Goal: Task Accomplishment & Management: Manage account settings

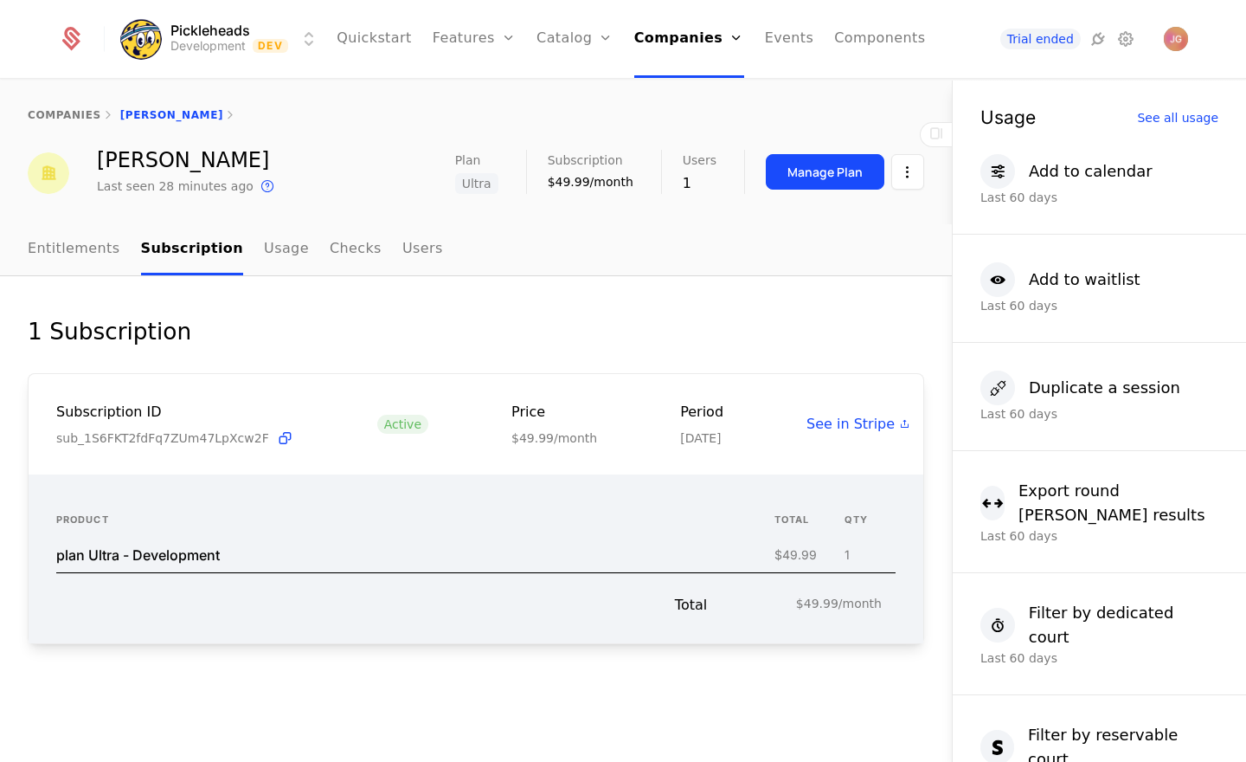
click at [75, 113] on link "companies" at bounding box center [65, 115] width 74 height 12
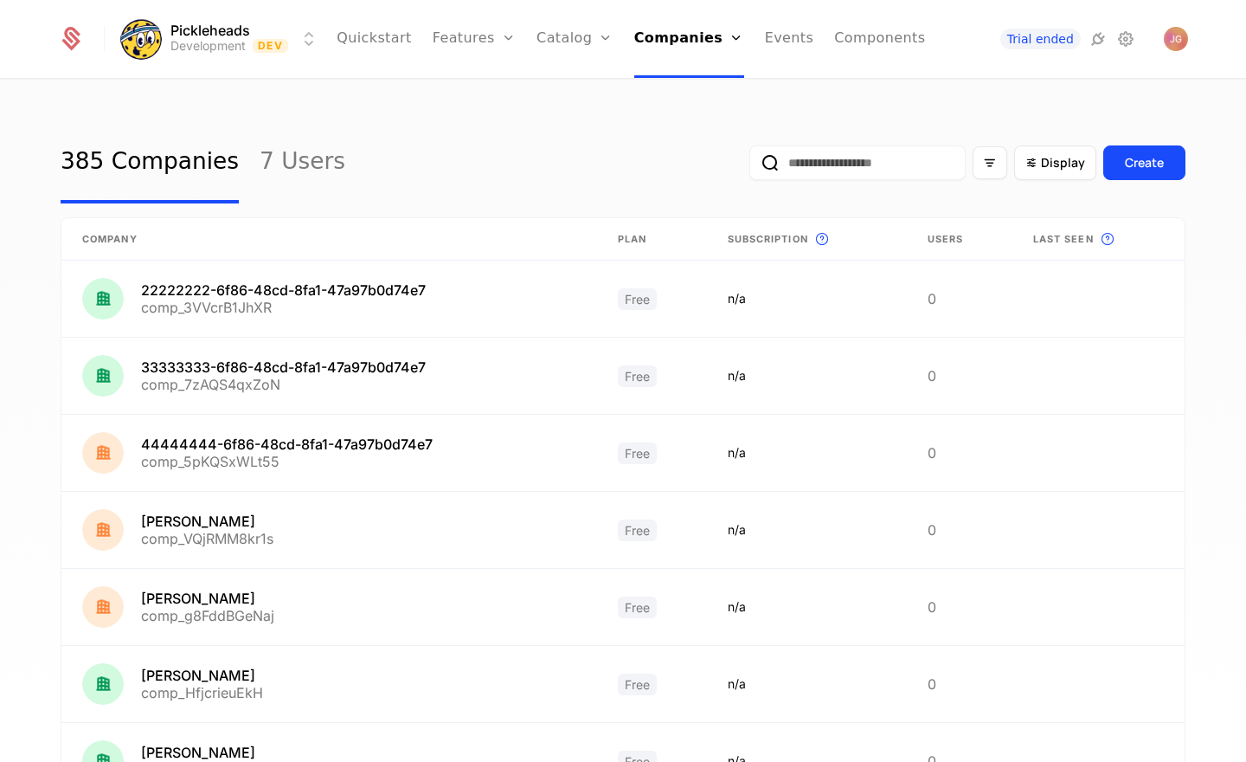
click at [817, 170] on input "email" at bounding box center [858, 162] width 216 height 35
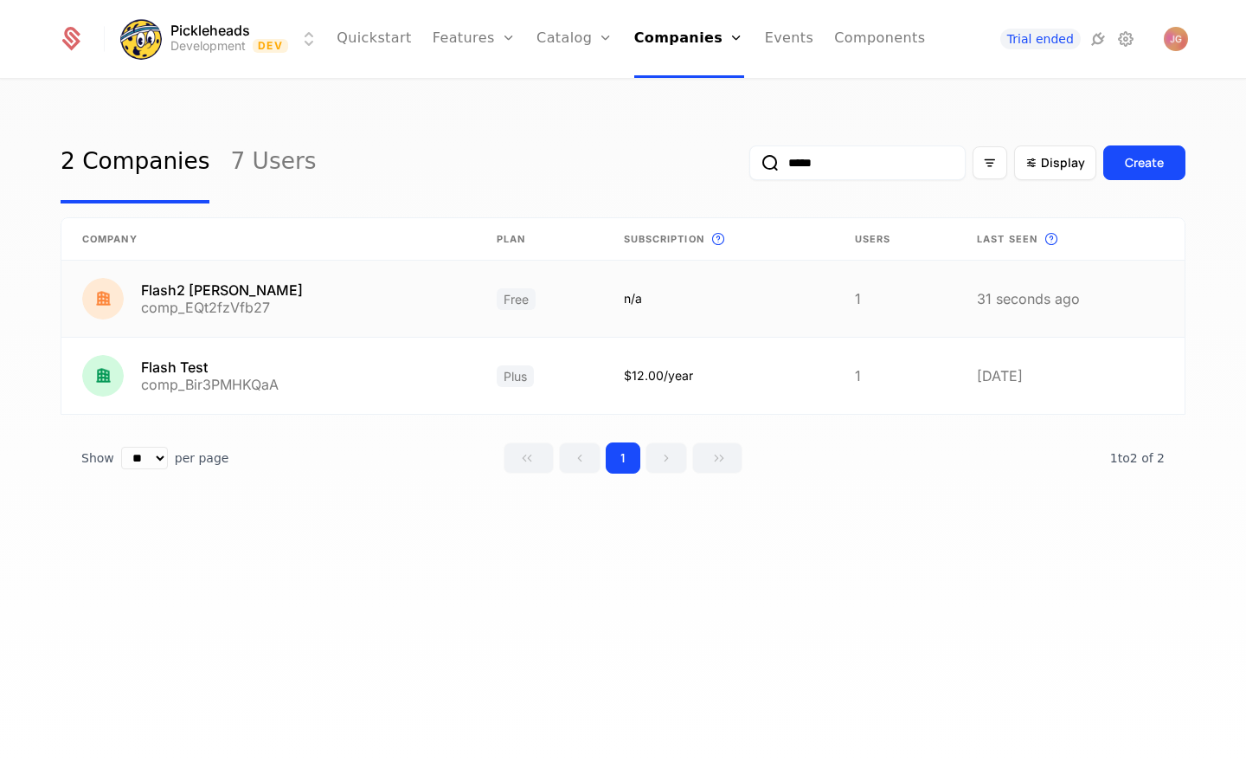
type input "*****"
click at [237, 303] on link at bounding box center [268, 299] width 415 height 76
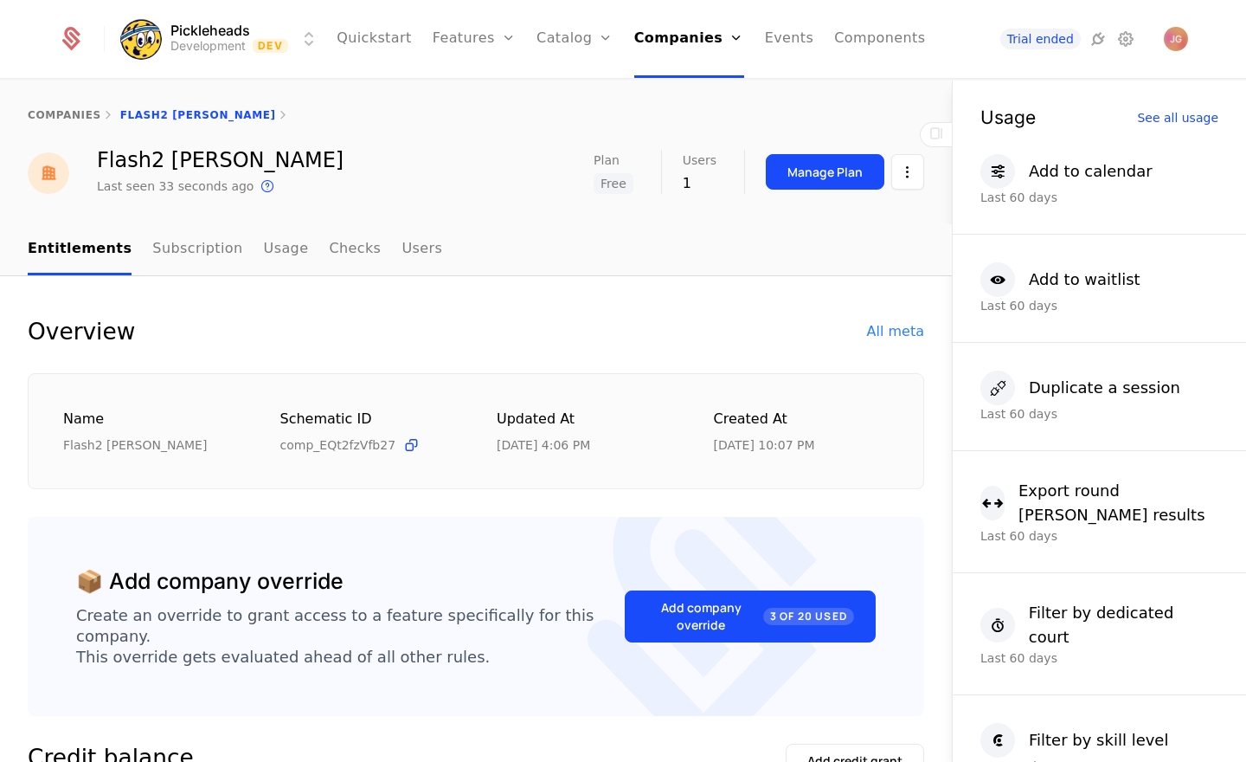
click at [264, 247] on link "Usage" at bounding box center [286, 249] width 45 height 51
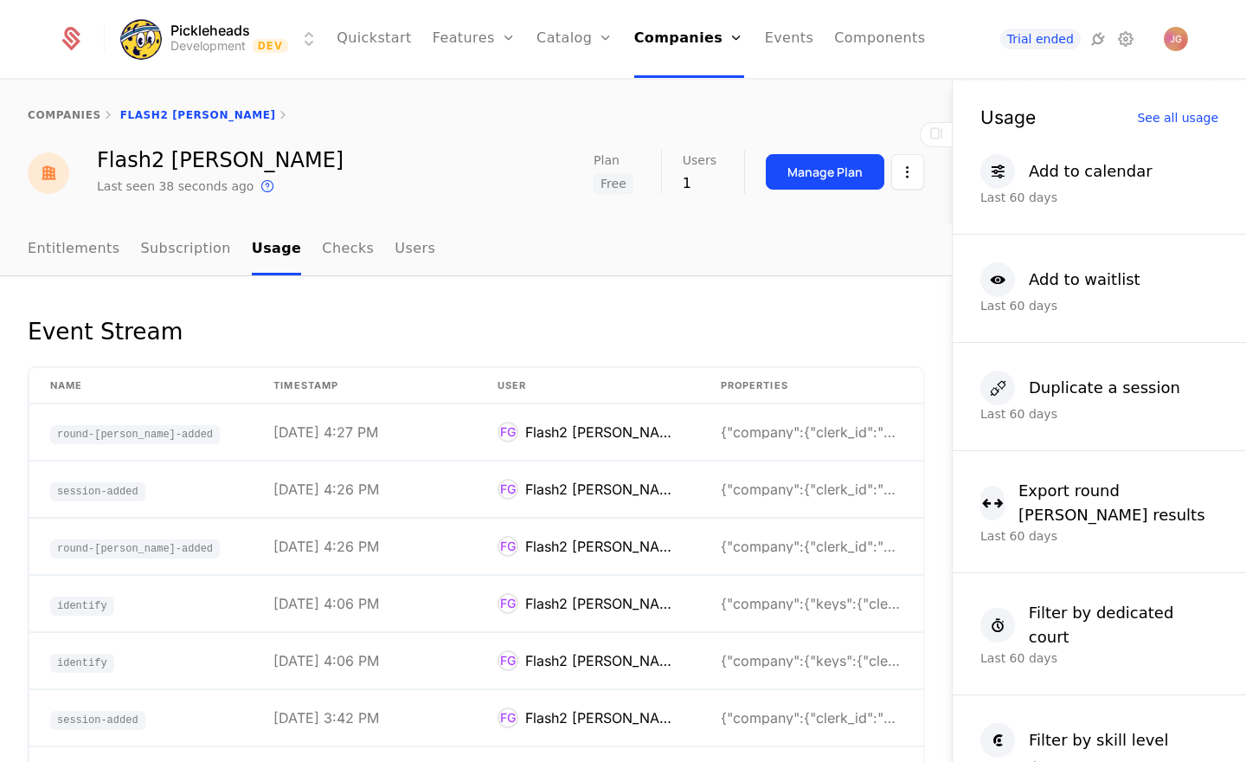
click at [1182, 113] on div "See all usage" at bounding box center [1177, 118] width 81 height 12
click at [1188, 123] on div "See all usage" at bounding box center [1177, 118] width 81 height 12
click at [1172, 122] on div "See all usage" at bounding box center [1177, 118] width 81 height 12
click at [70, 264] on link "Entitlements" at bounding box center [74, 249] width 93 height 51
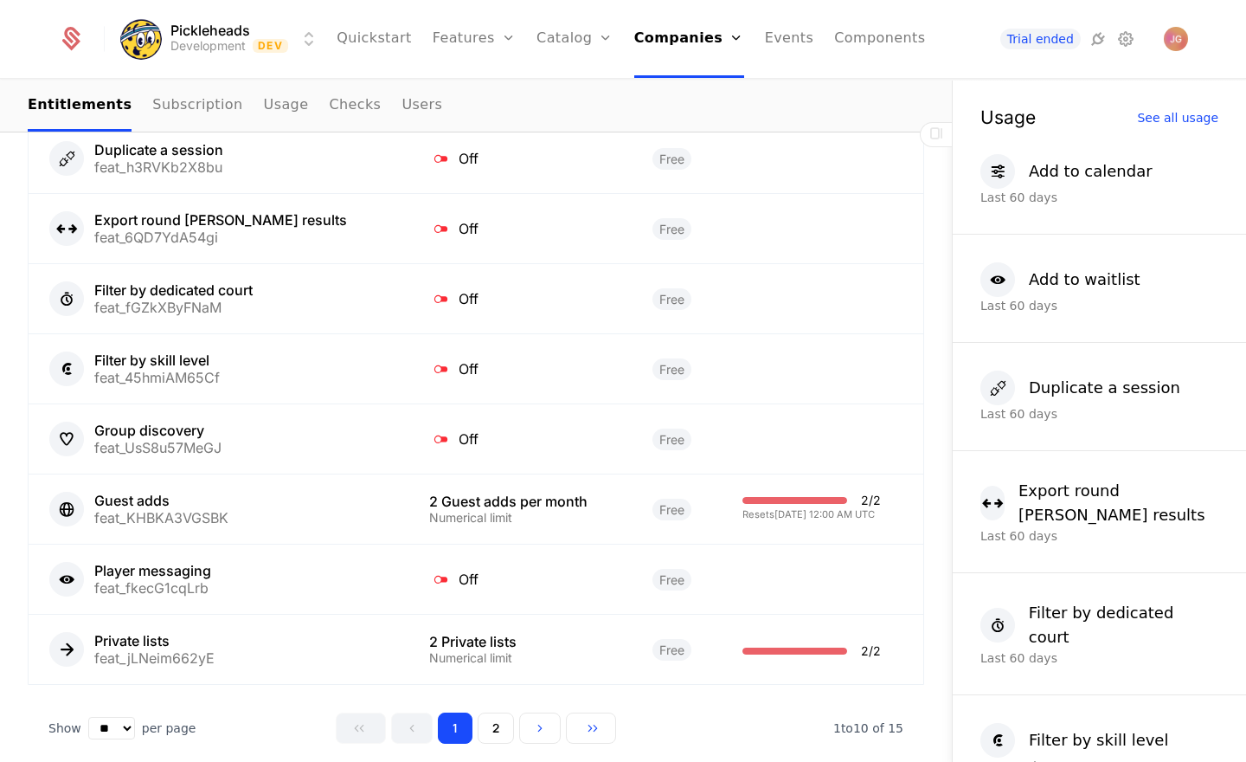
scroll to position [1420, 0]
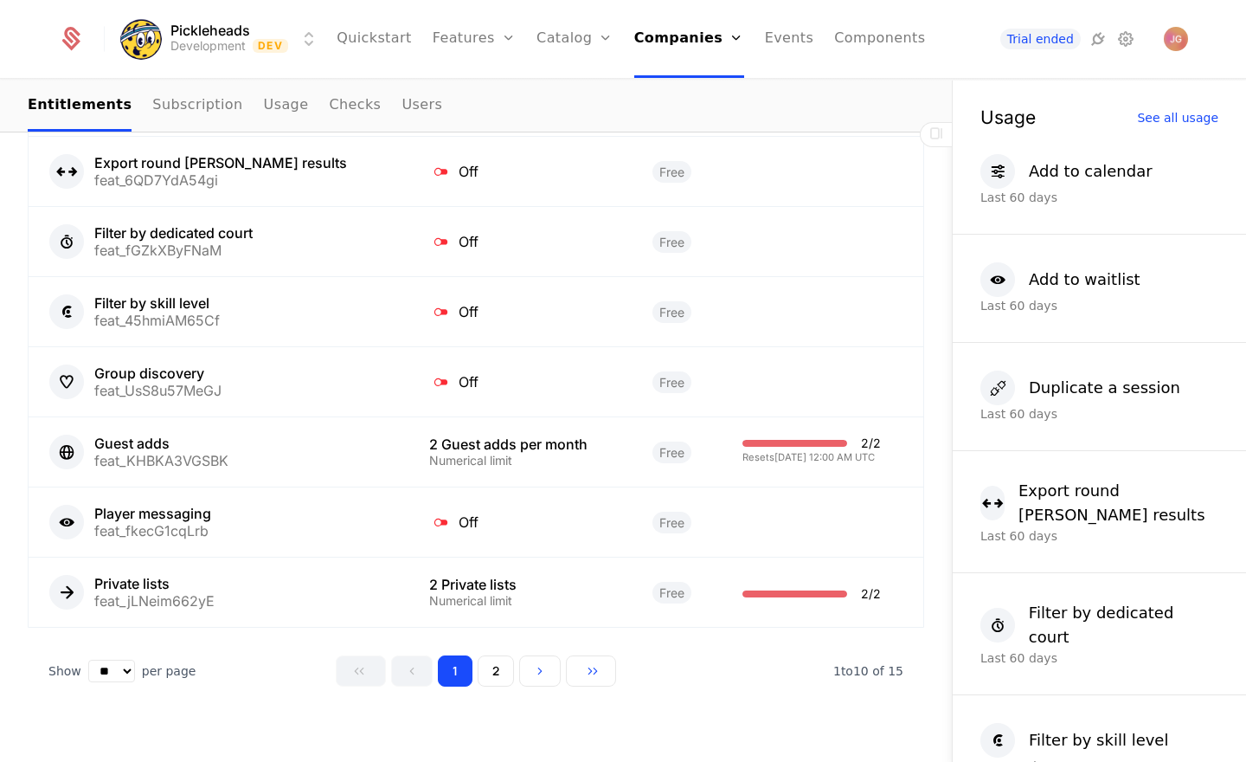
click at [507, 655] on button "2" at bounding box center [496, 670] width 36 height 31
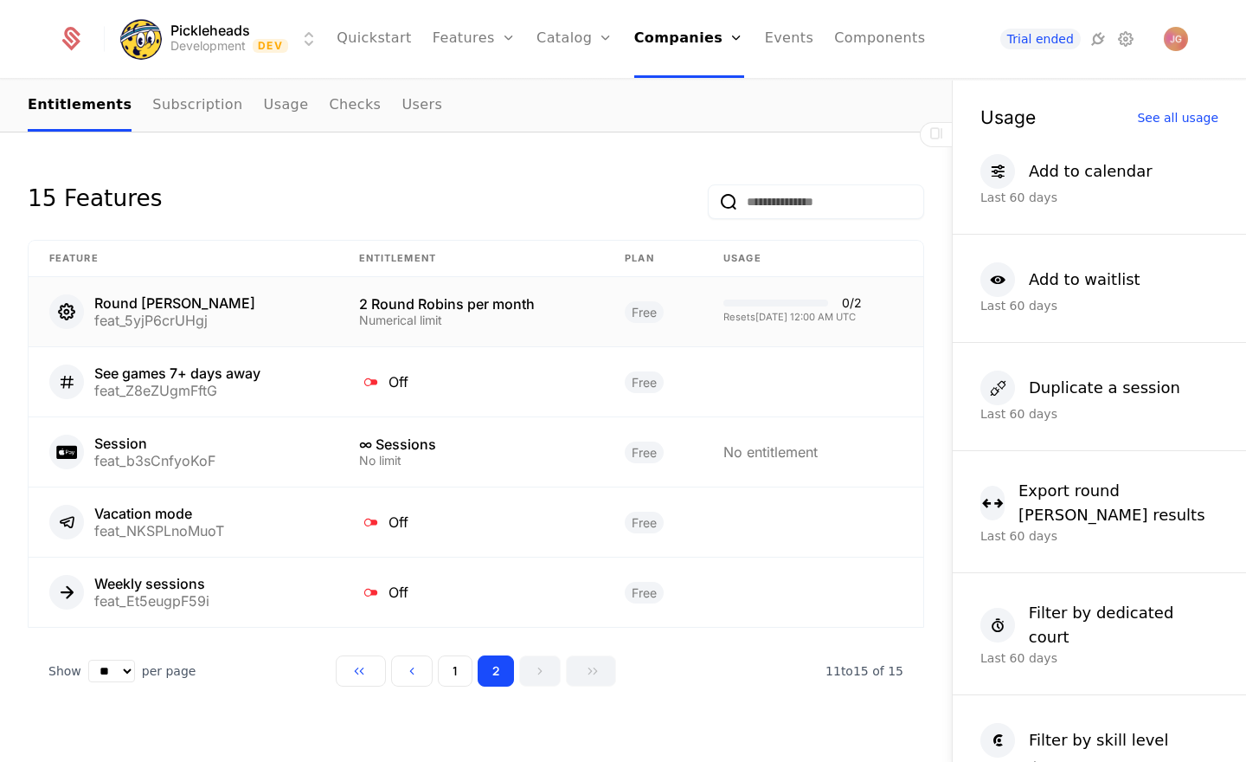
click at [401, 297] on div "2 Round Robins per month" at bounding box center [471, 304] width 225 height 14
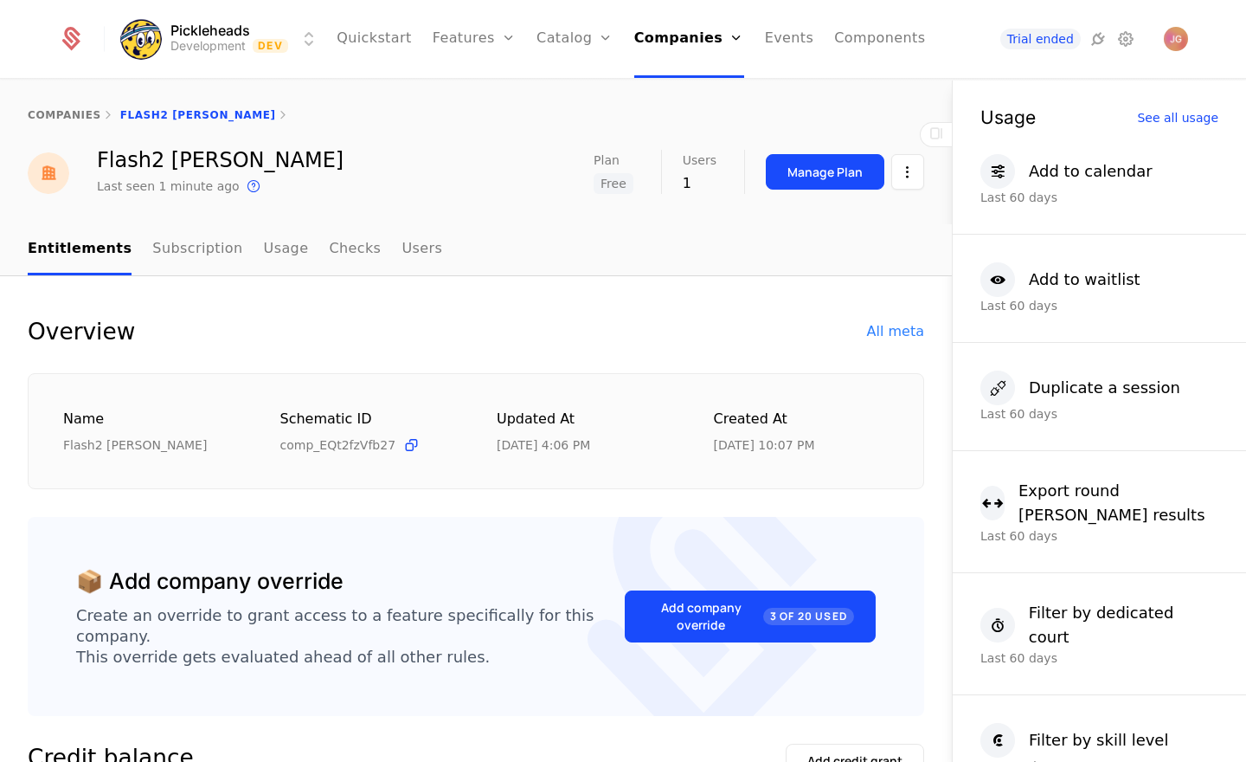
click at [274, 251] on link "Usage" at bounding box center [286, 249] width 45 height 51
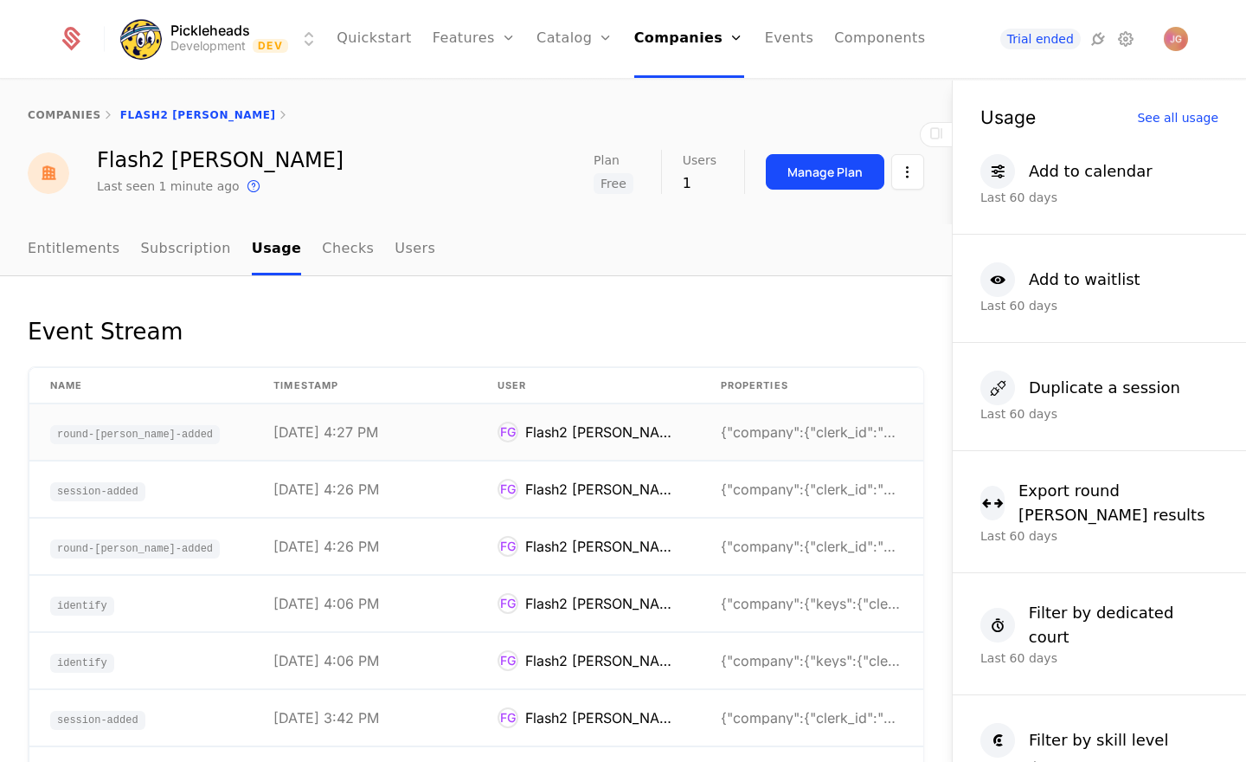
click at [224, 431] on td "round-robin-added" at bounding box center [140, 432] width 223 height 56
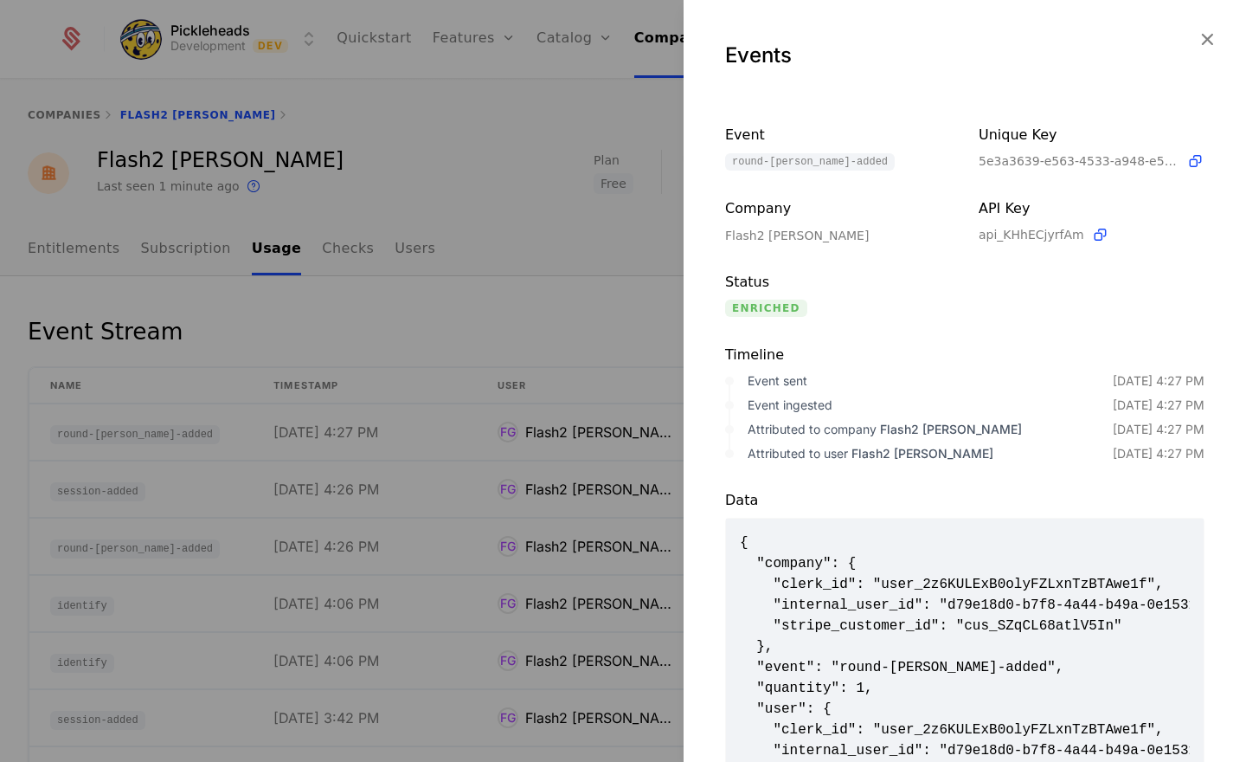
click at [1206, 34] on icon "button" at bounding box center [1207, 39] width 23 height 23
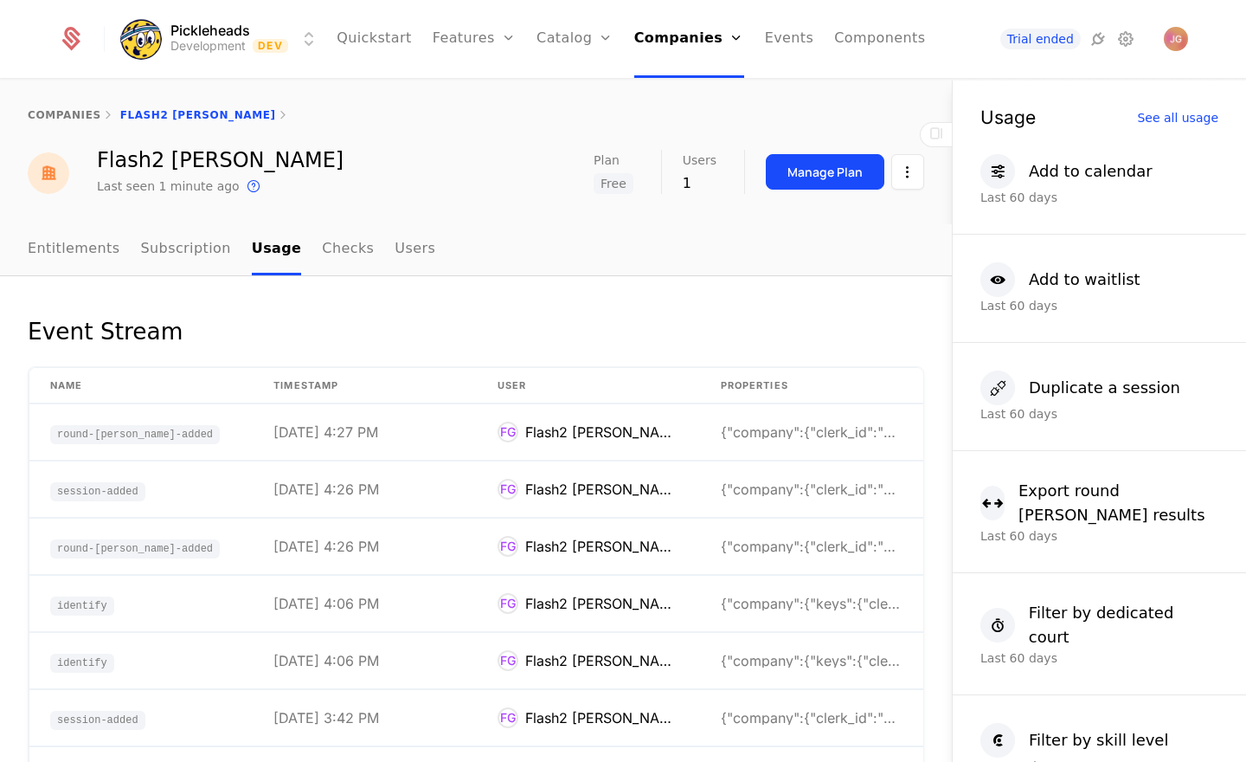
click at [68, 258] on link "Entitlements" at bounding box center [74, 249] width 93 height 51
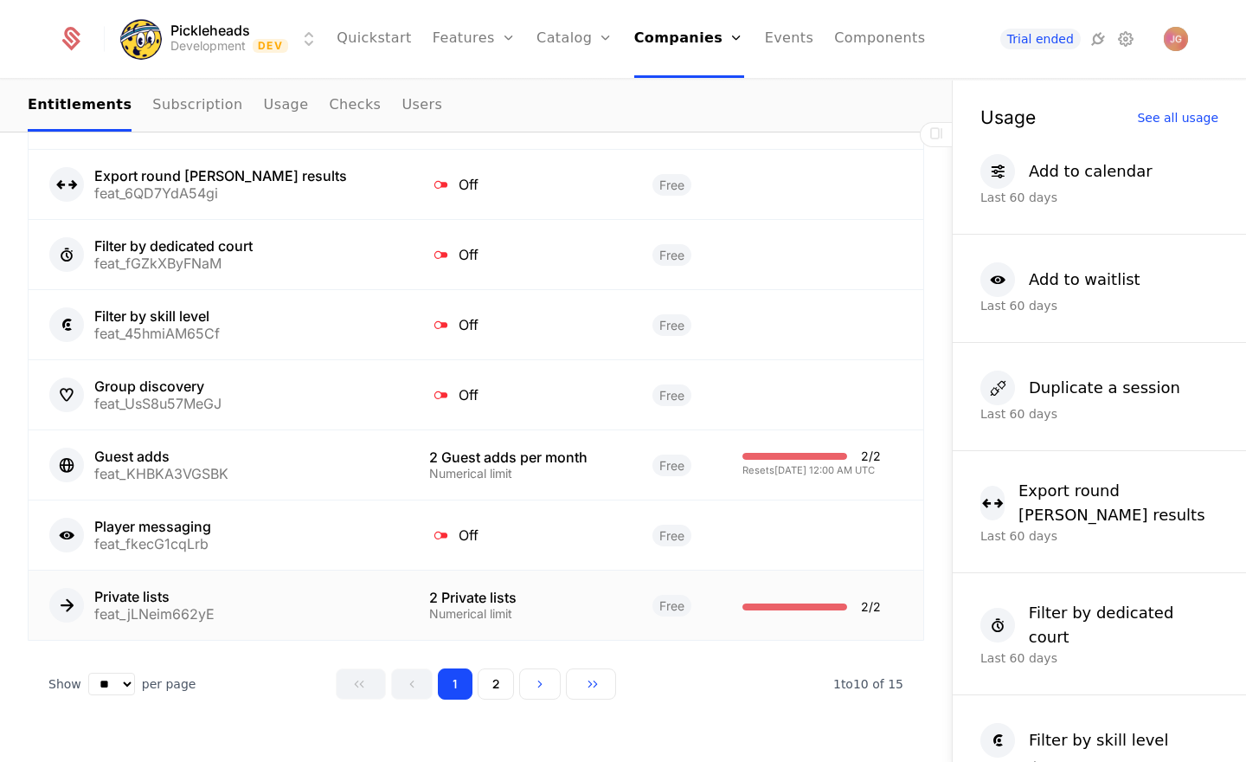
scroll to position [1407, 0]
click at [489, 671] on button "2" at bounding box center [496, 682] width 36 height 31
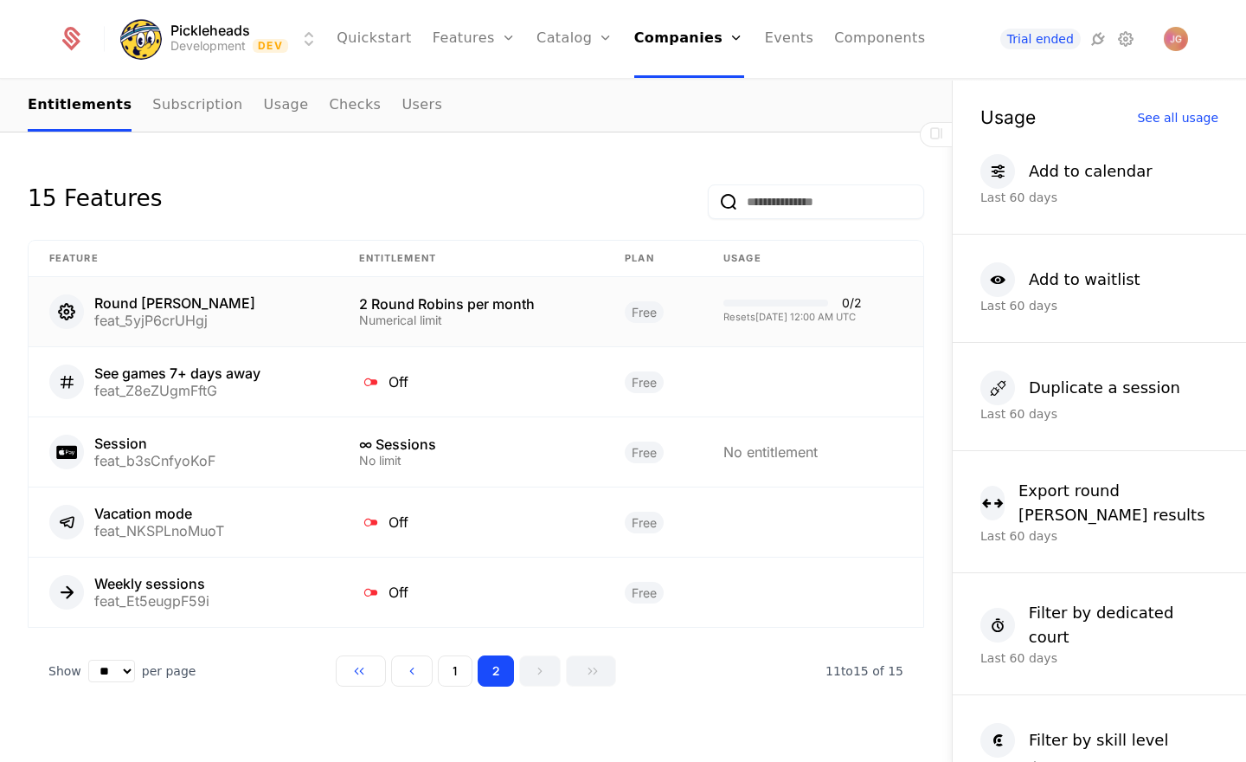
click at [832, 312] on div "Resets [DATE] 12:00 AM UTC" at bounding box center [793, 317] width 138 height 10
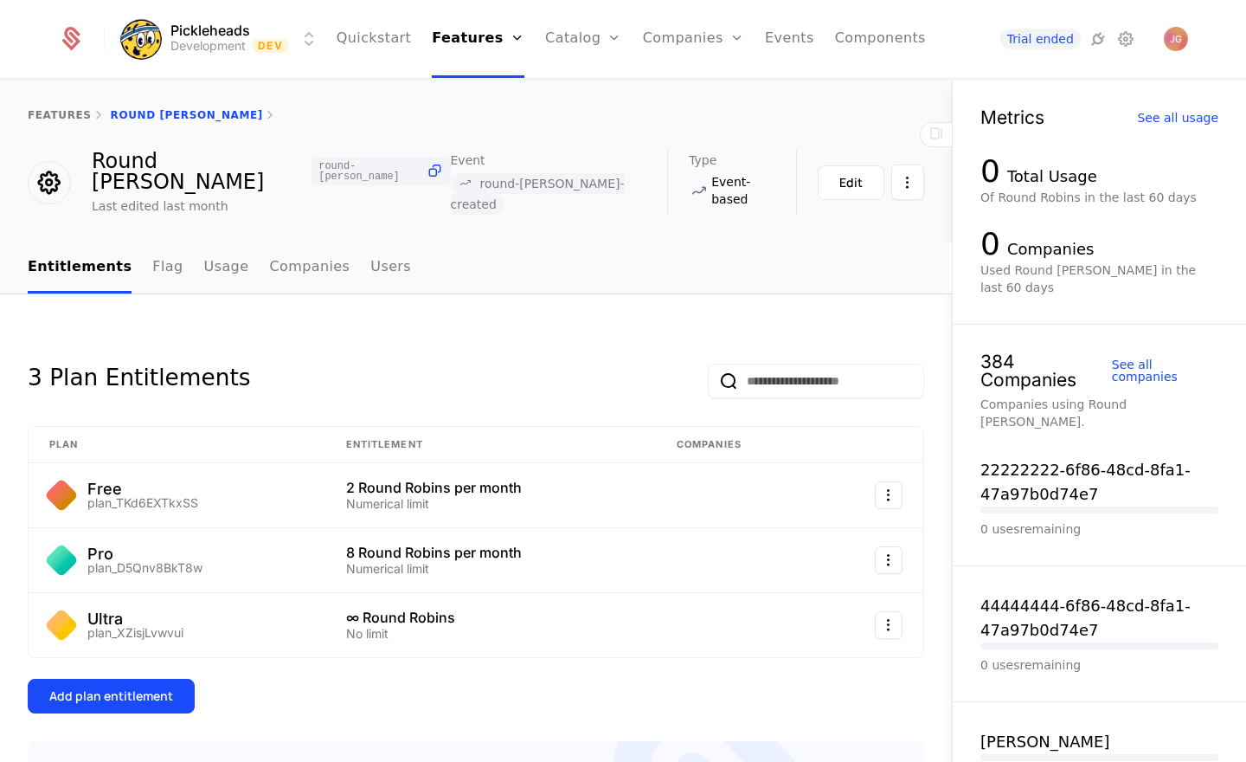
click at [371, 251] on link "Users" at bounding box center [390, 267] width 41 height 51
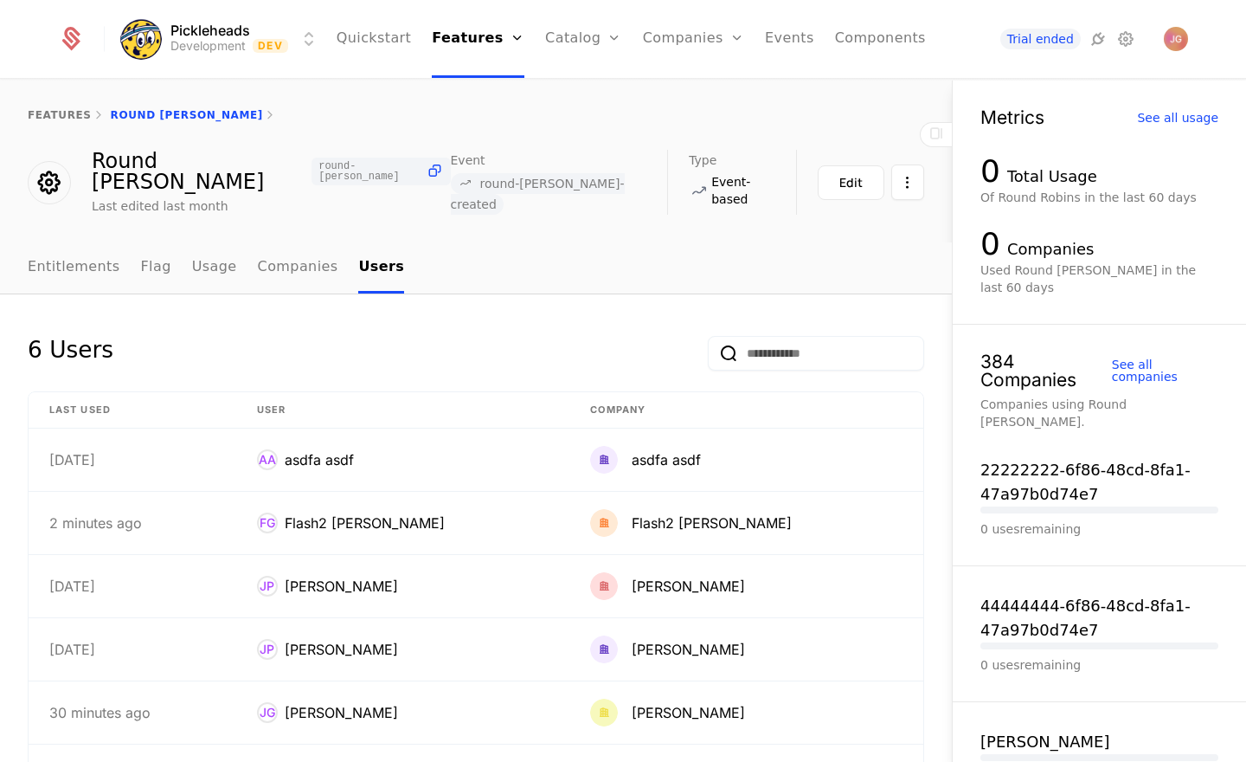
click at [213, 250] on link "Usage" at bounding box center [214, 267] width 45 height 51
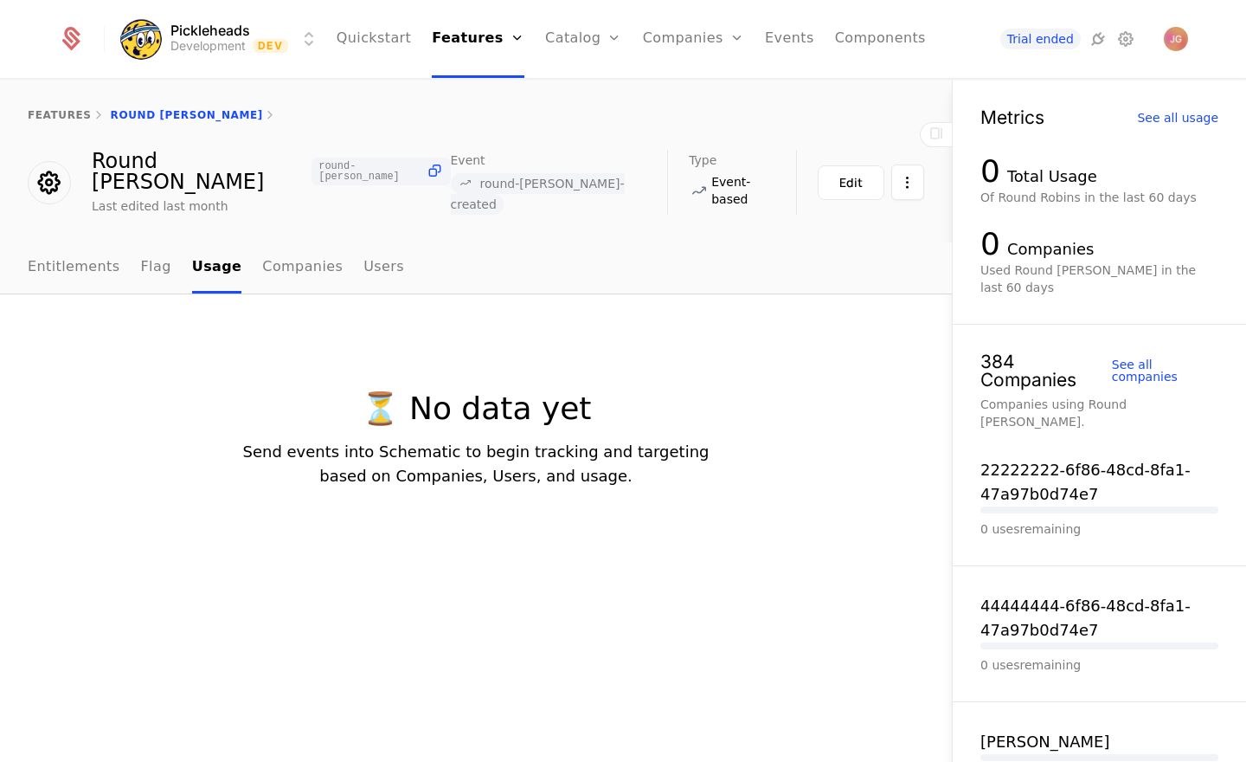
click at [149, 252] on link "Flag" at bounding box center [156, 267] width 30 height 51
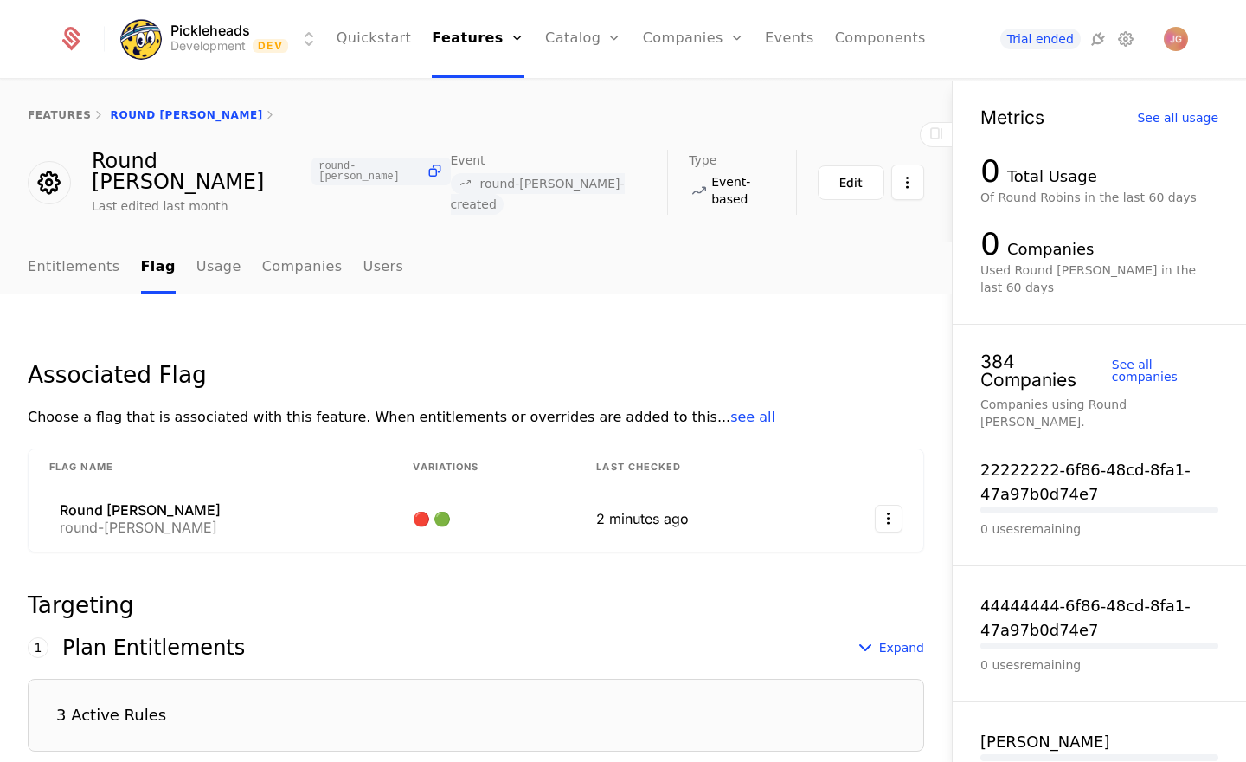
click at [196, 256] on link "Usage" at bounding box center [218, 267] width 45 height 51
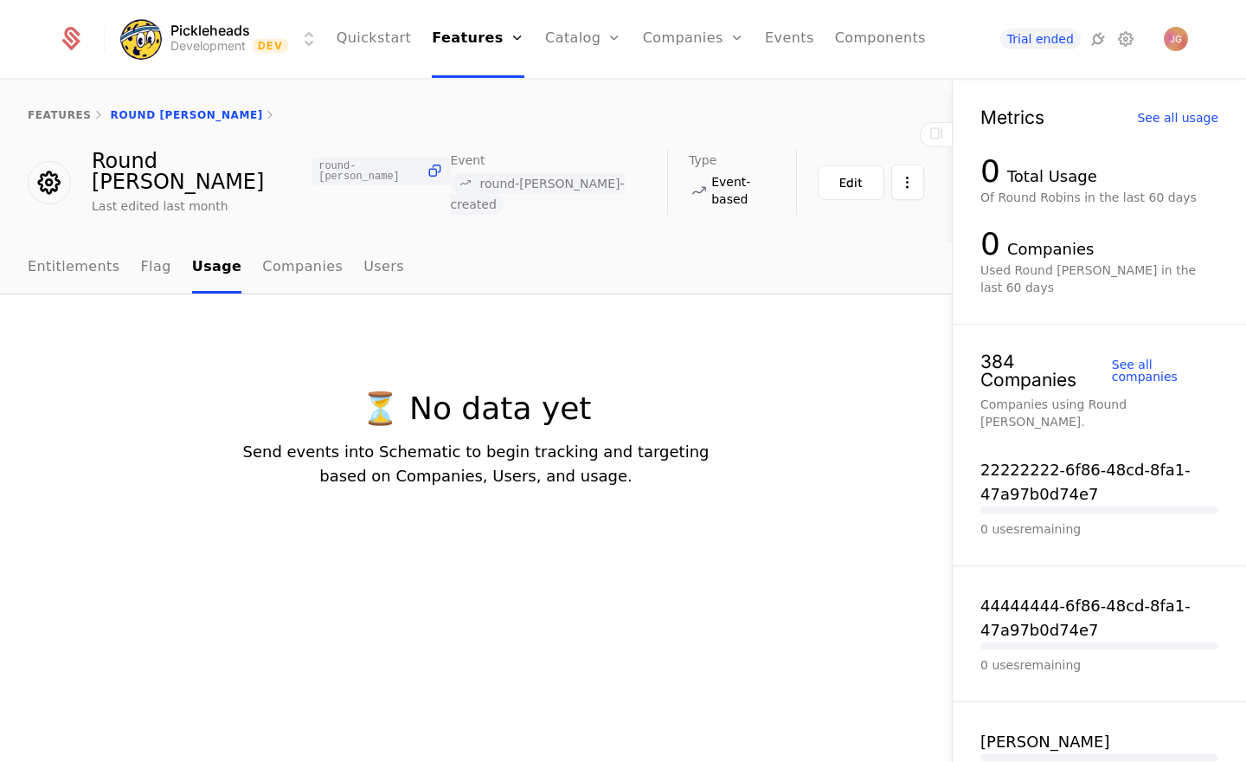
click at [145, 255] on link "Flag" at bounding box center [156, 267] width 30 height 51
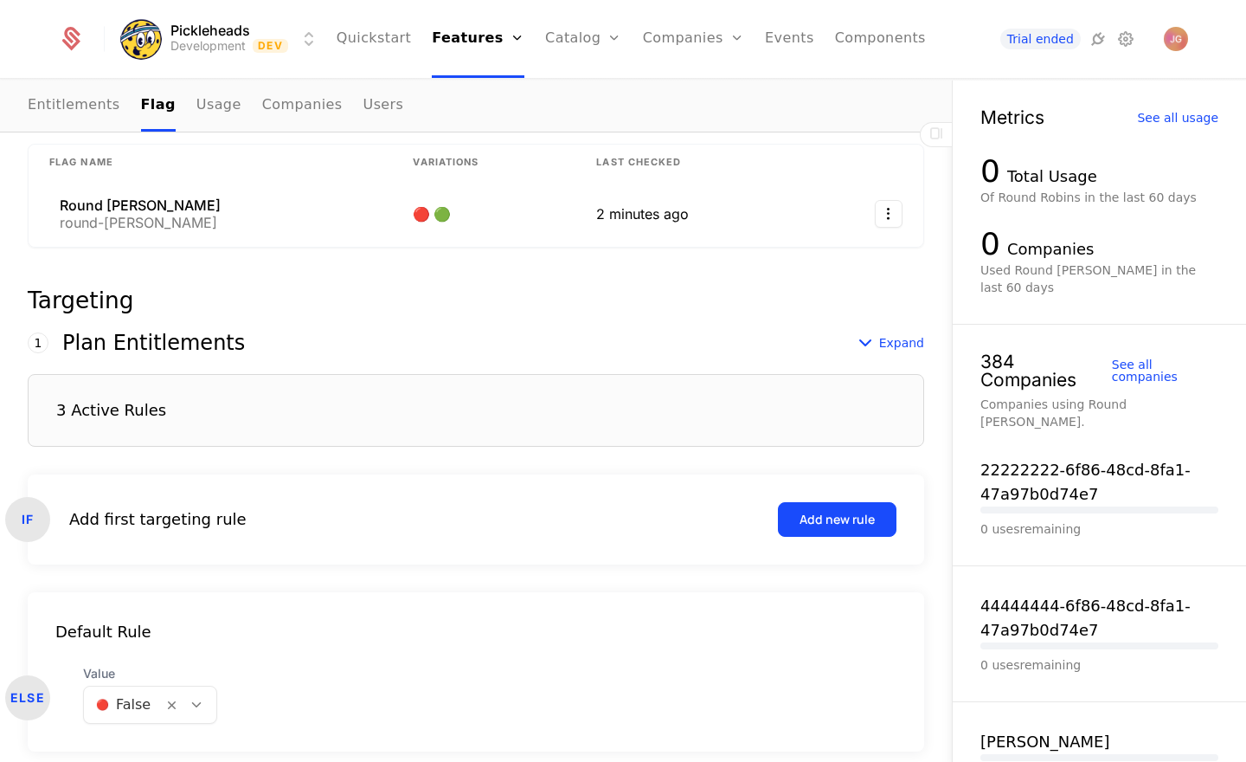
scroll to position [300, 0]
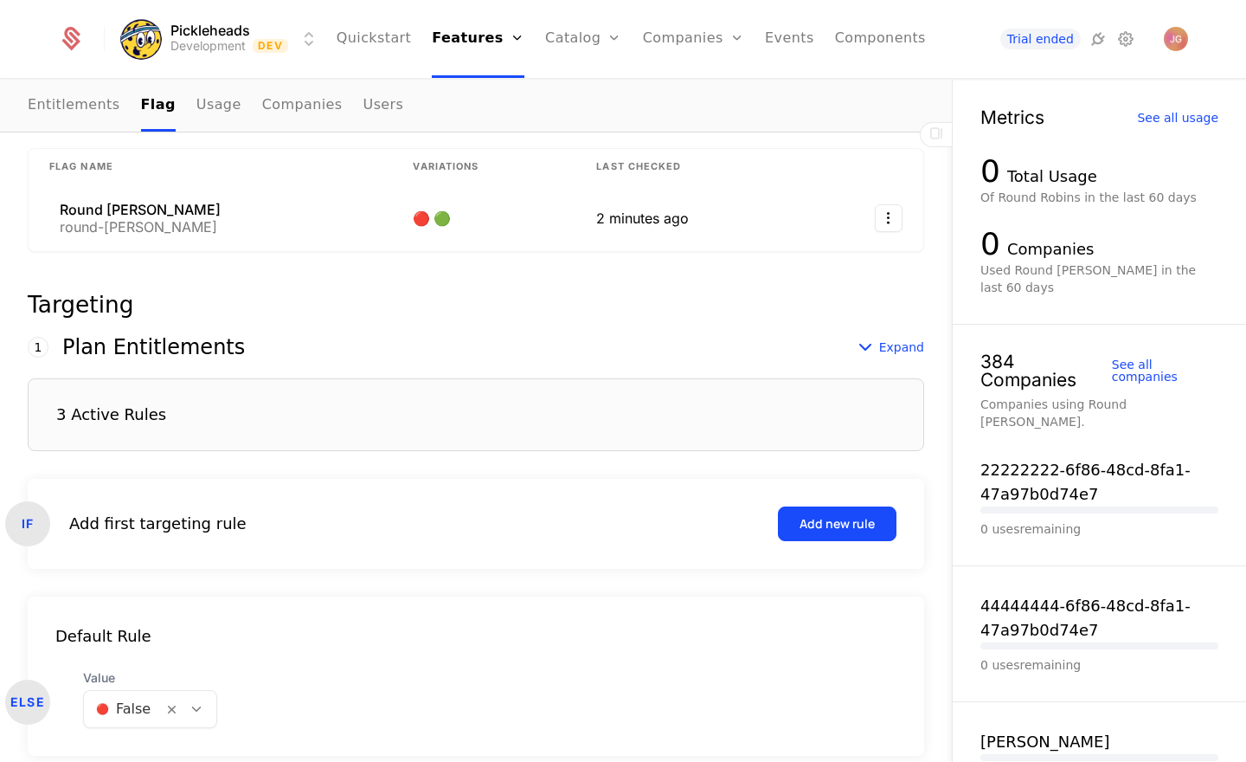
click at [141, 407] on div "3 Active Rules" at bounding box center [111, 415] width 110 height 16
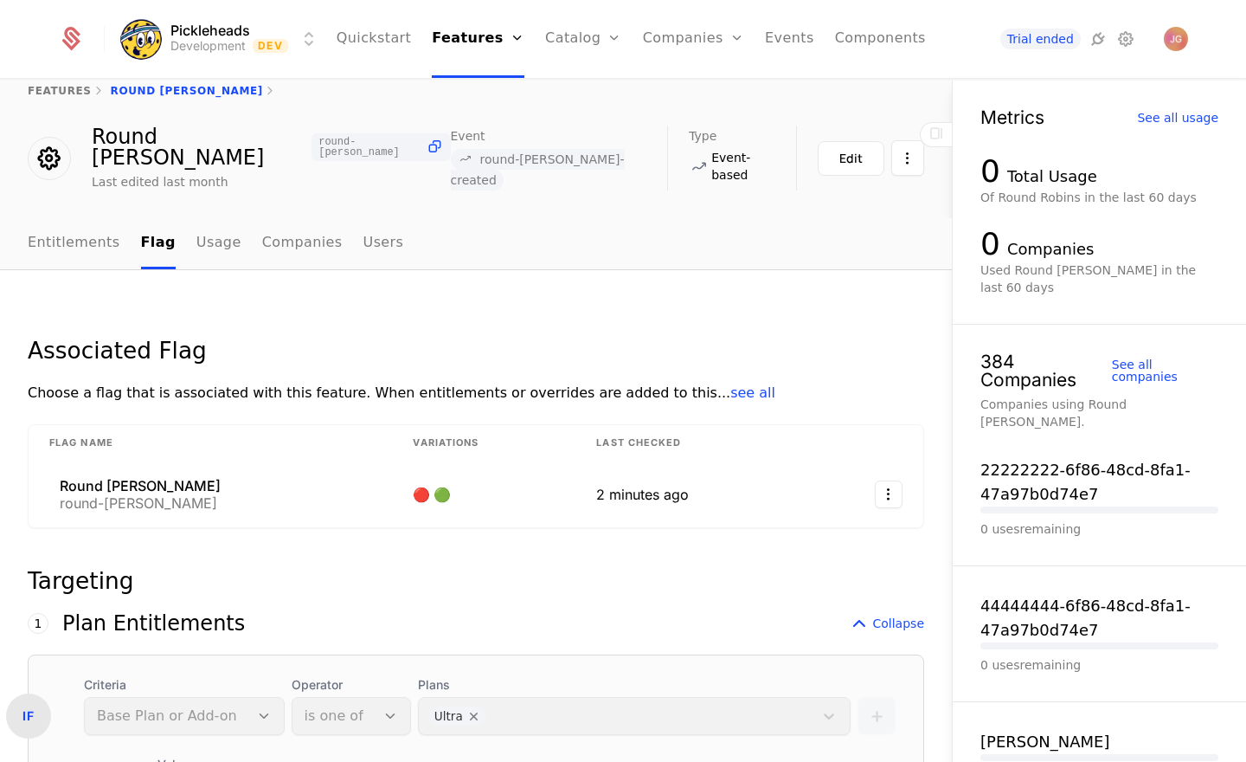
scroll to position [0, 0]
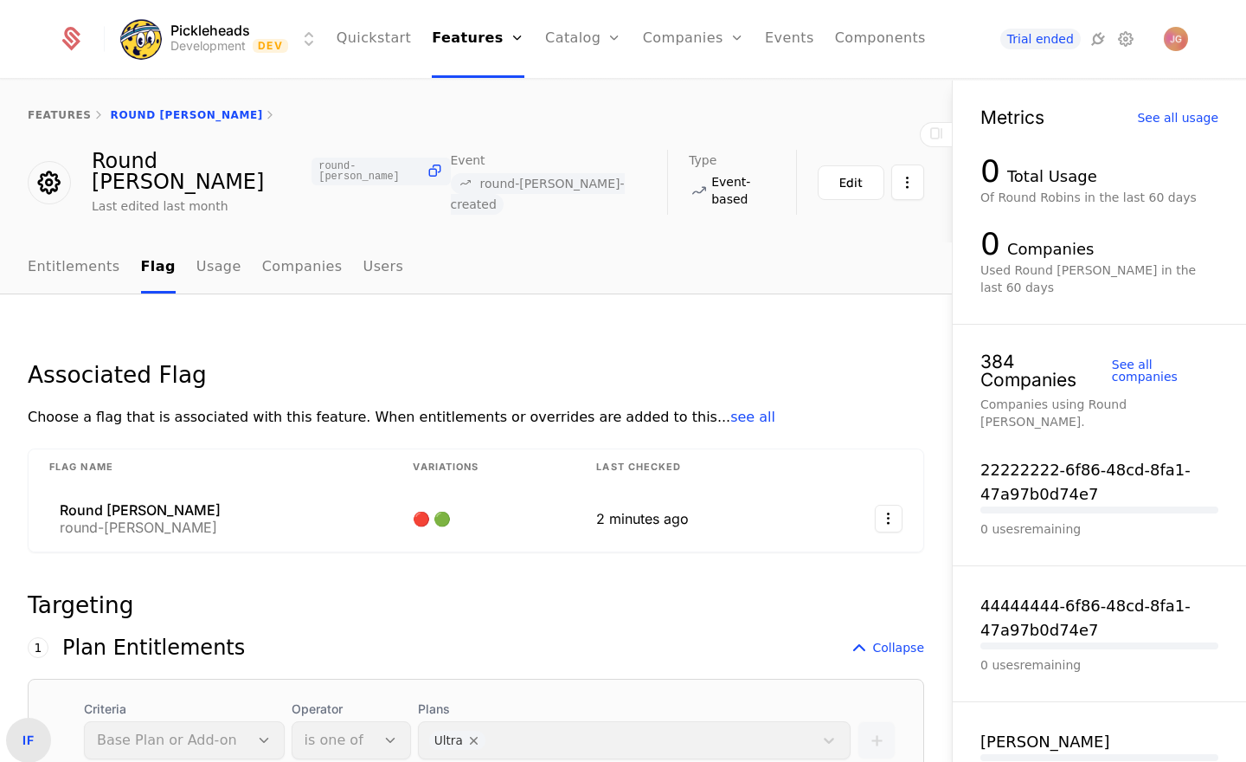
click at [80, 248] on link "Entitlements" at bounding box center [74, 267] width 93 height 51
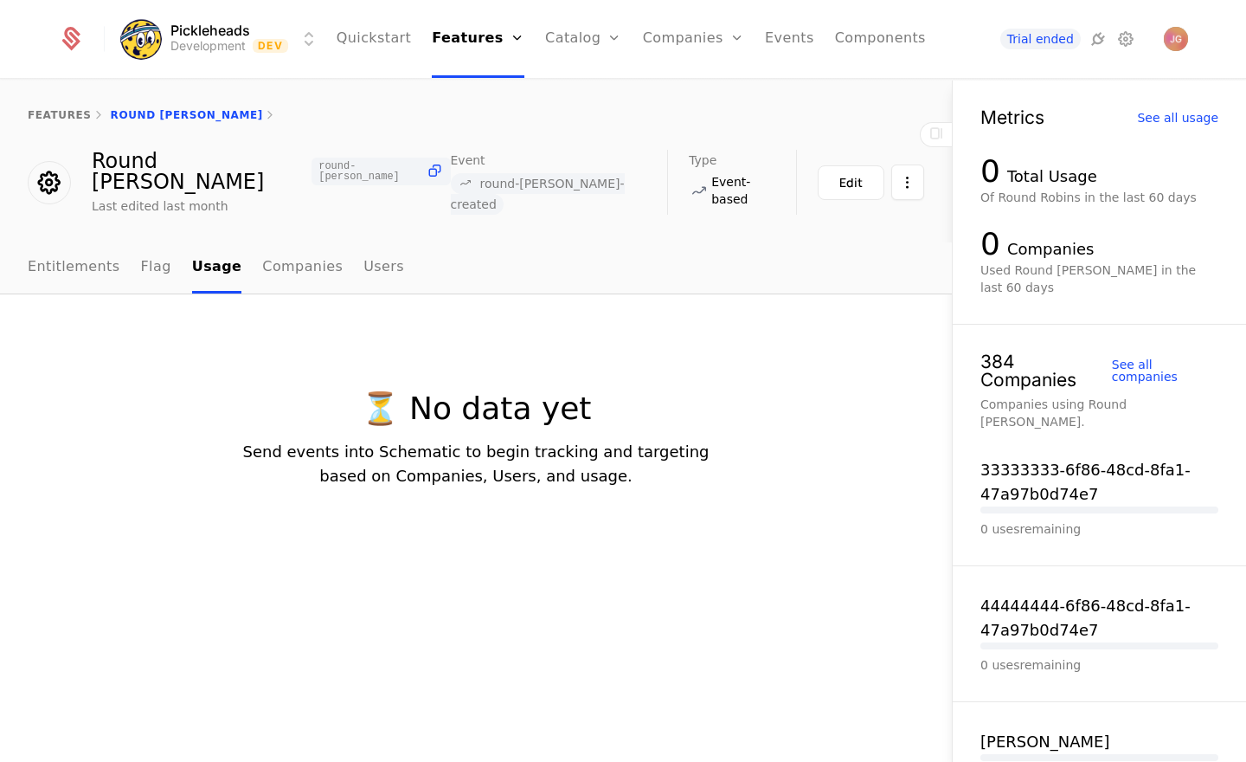
click at [688, 92] on link "Companies" at bounding box center [704, 85] width 80 height 14
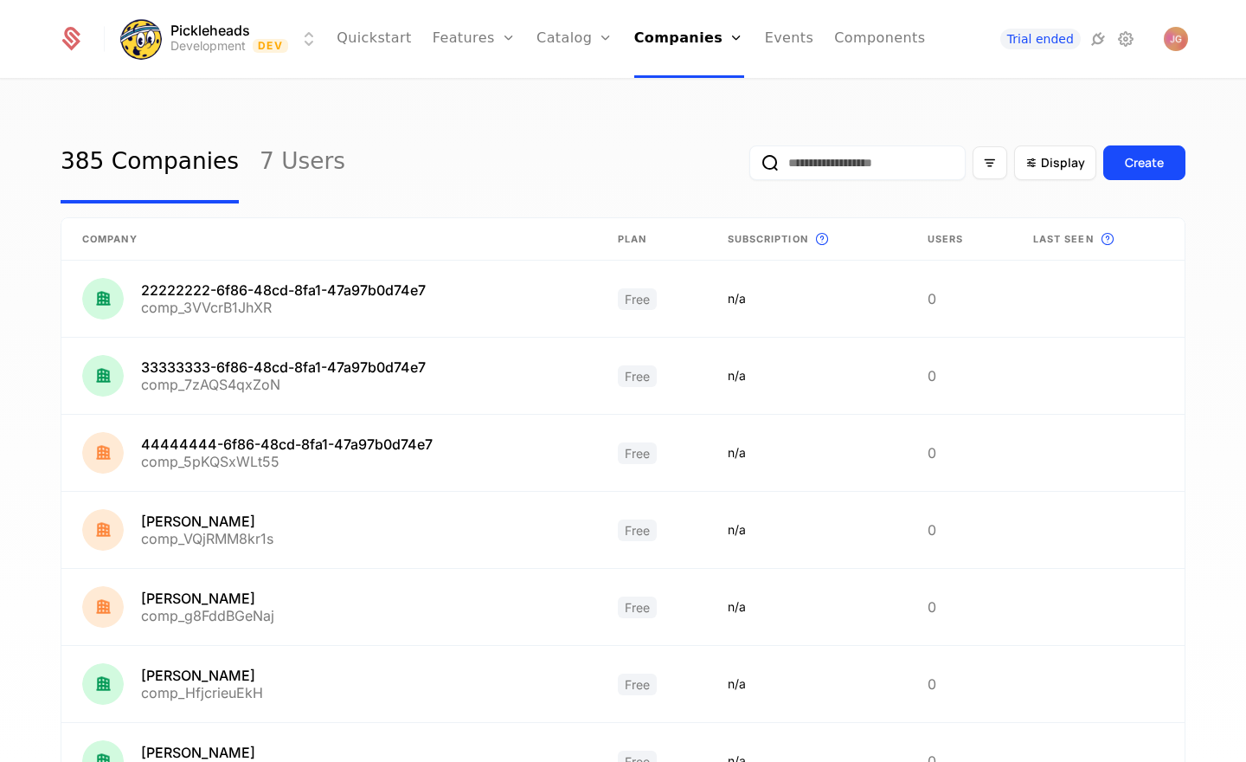
click at [290, 152] on link "7 Users" at bounding box center [303, 162] width 86 height 81
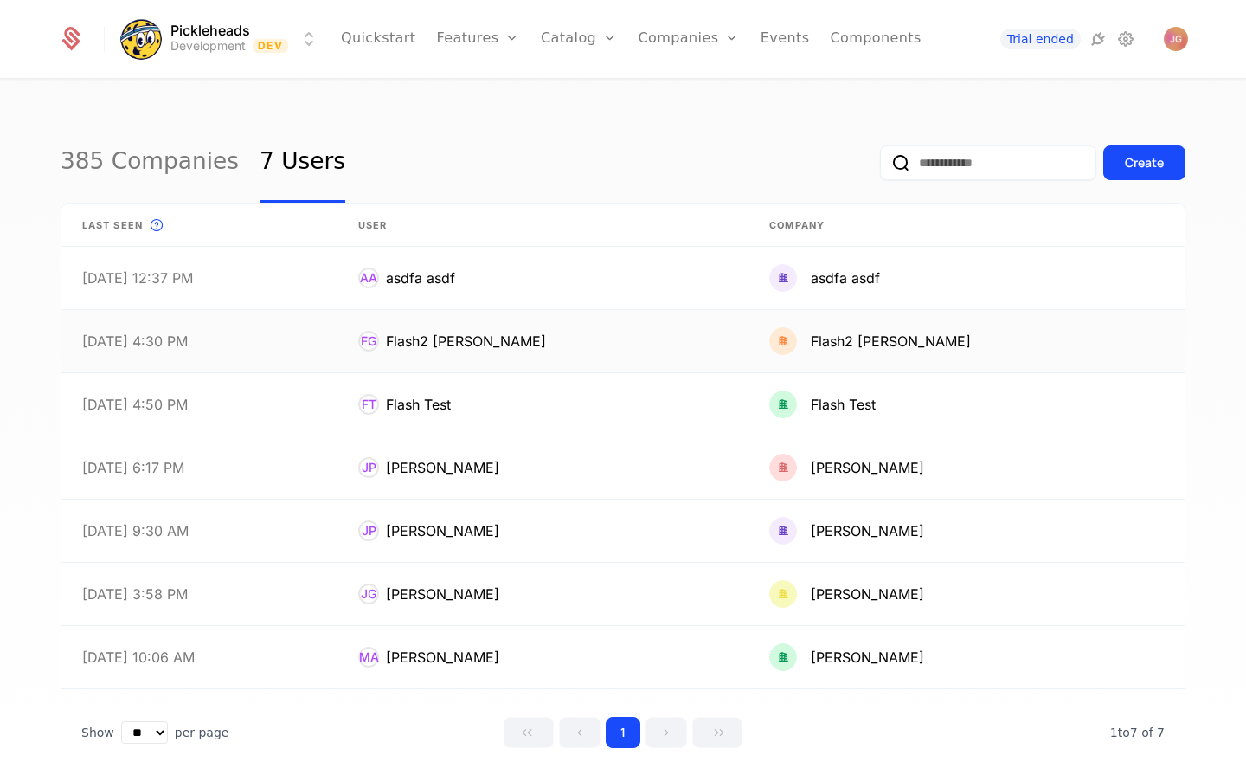
click at [317, 347] on link at bounding box center [199, 341] width 276 height 62
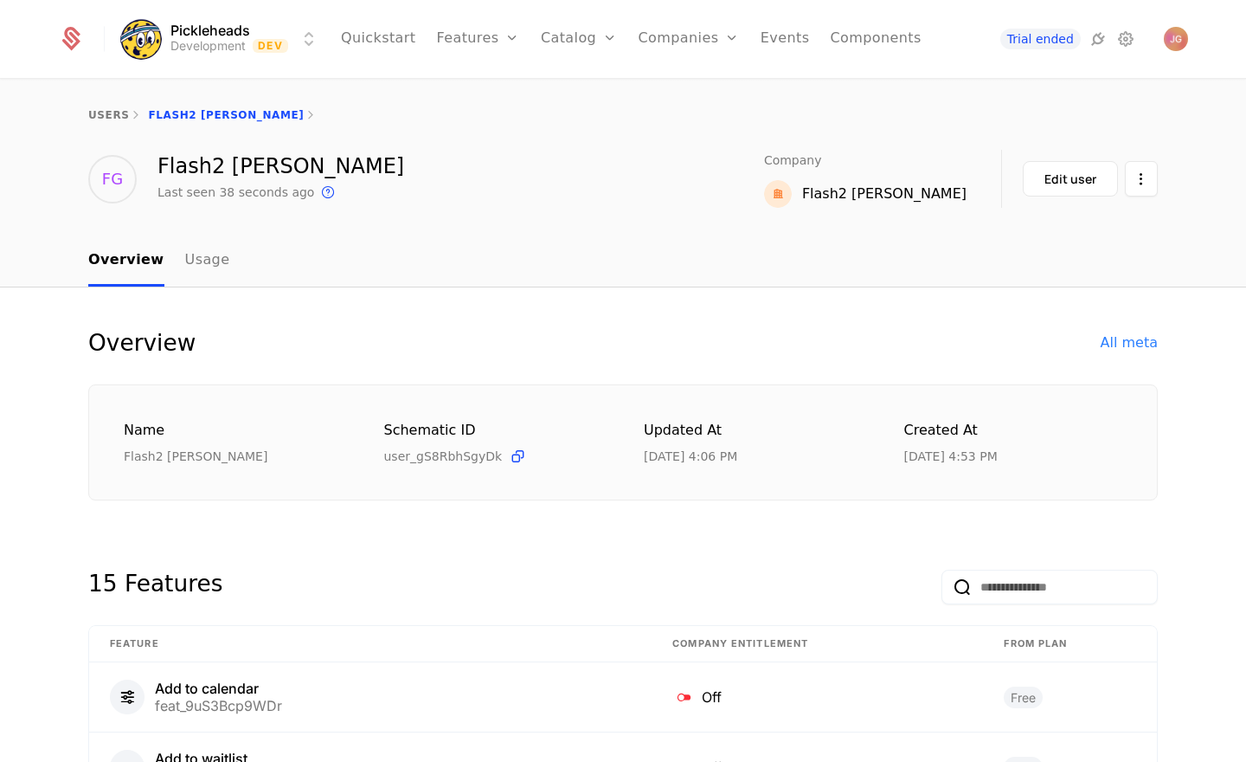
click at [201, 262] on link "Usage" at bounding box center [207, 260] width 45 height 51
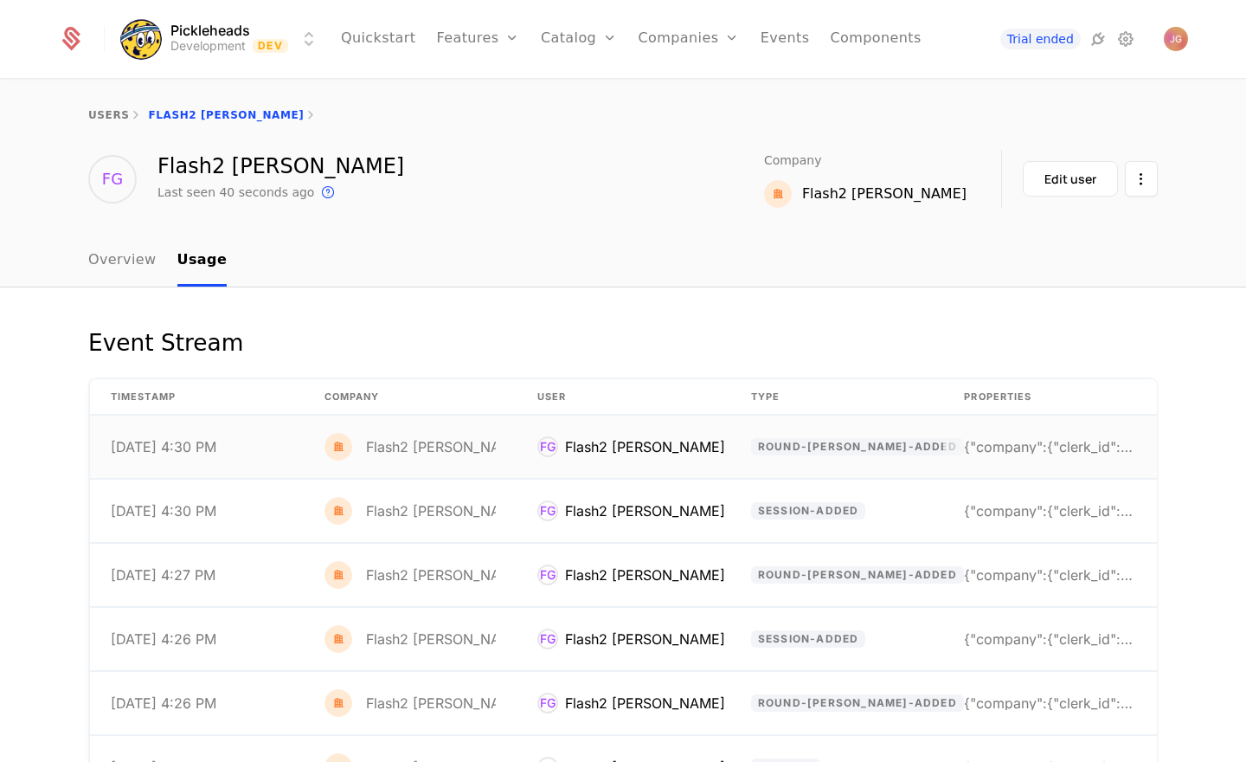
click at [831, 446] on span "round-robin-added" at bounding box center [857, 446] width 213 height 17
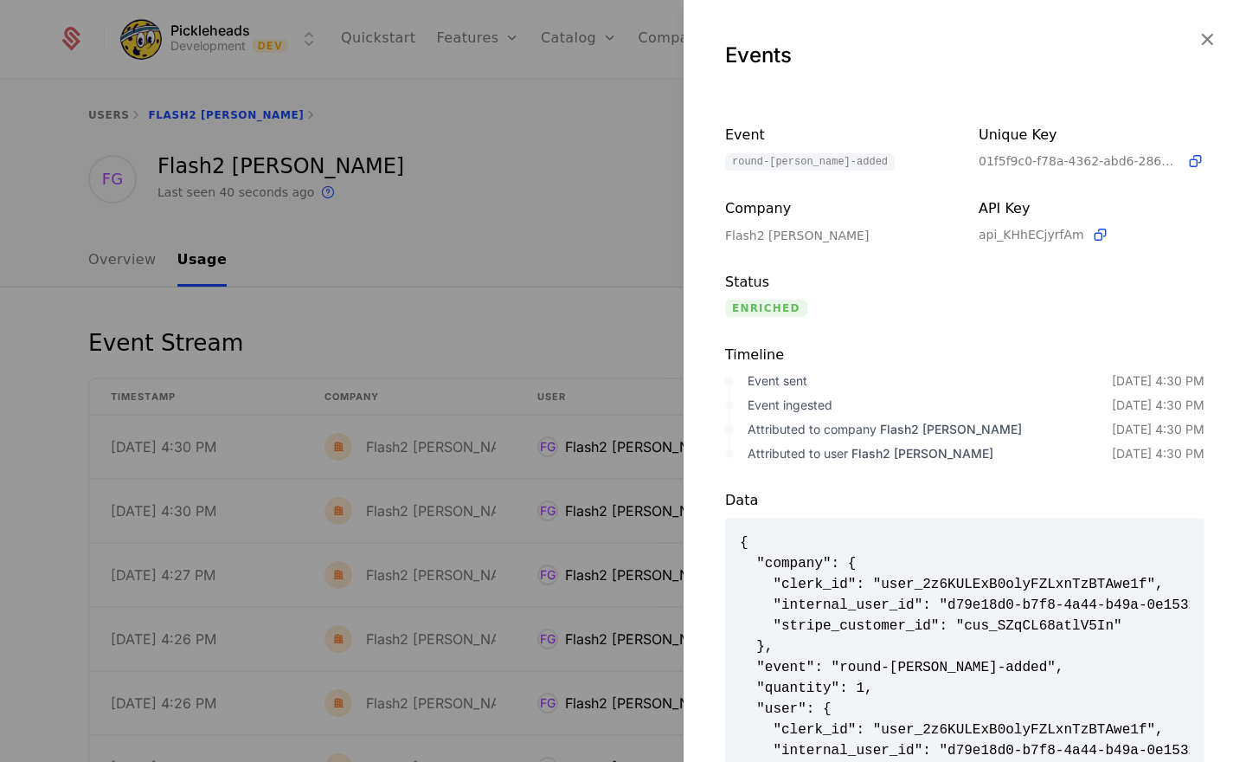
click at [1205, 44] on icon "button" at bounding box center [1207, 39] width 23 height 23
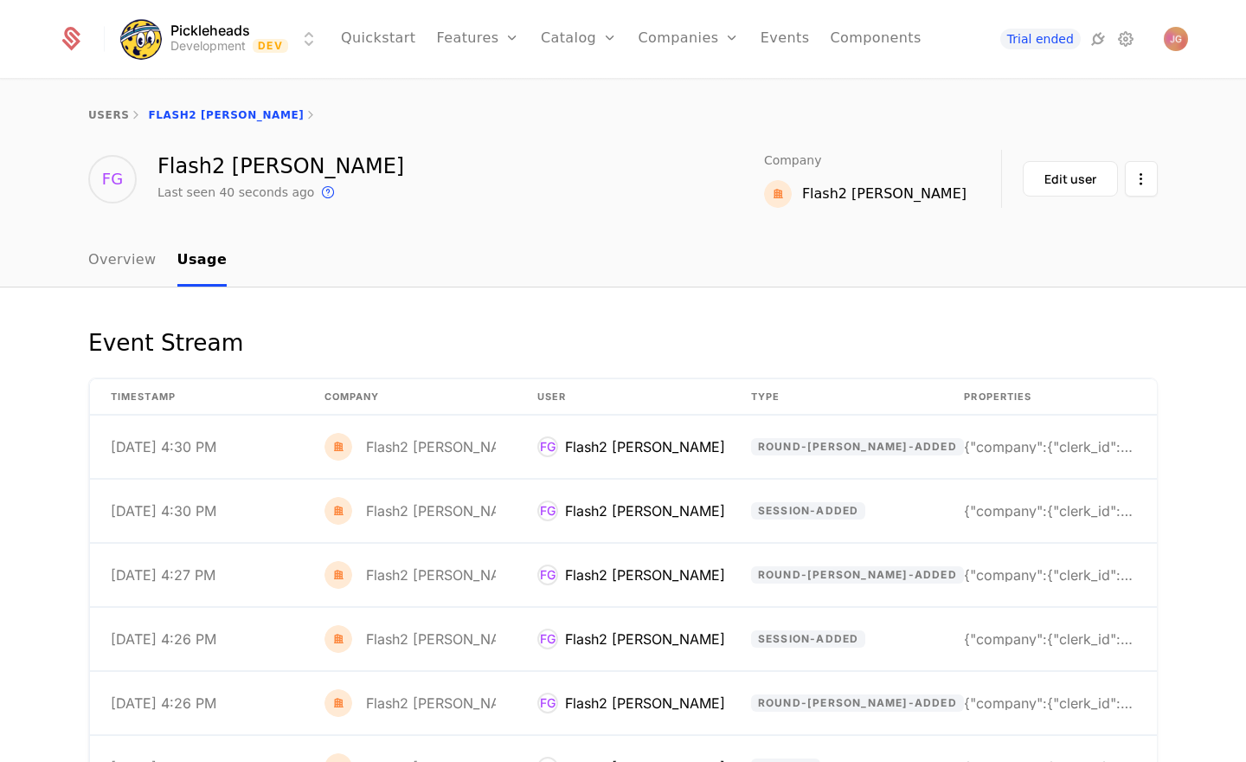
click at [108, 274] on link "Overview" at bounding box center [122, 260] width 68 height 51
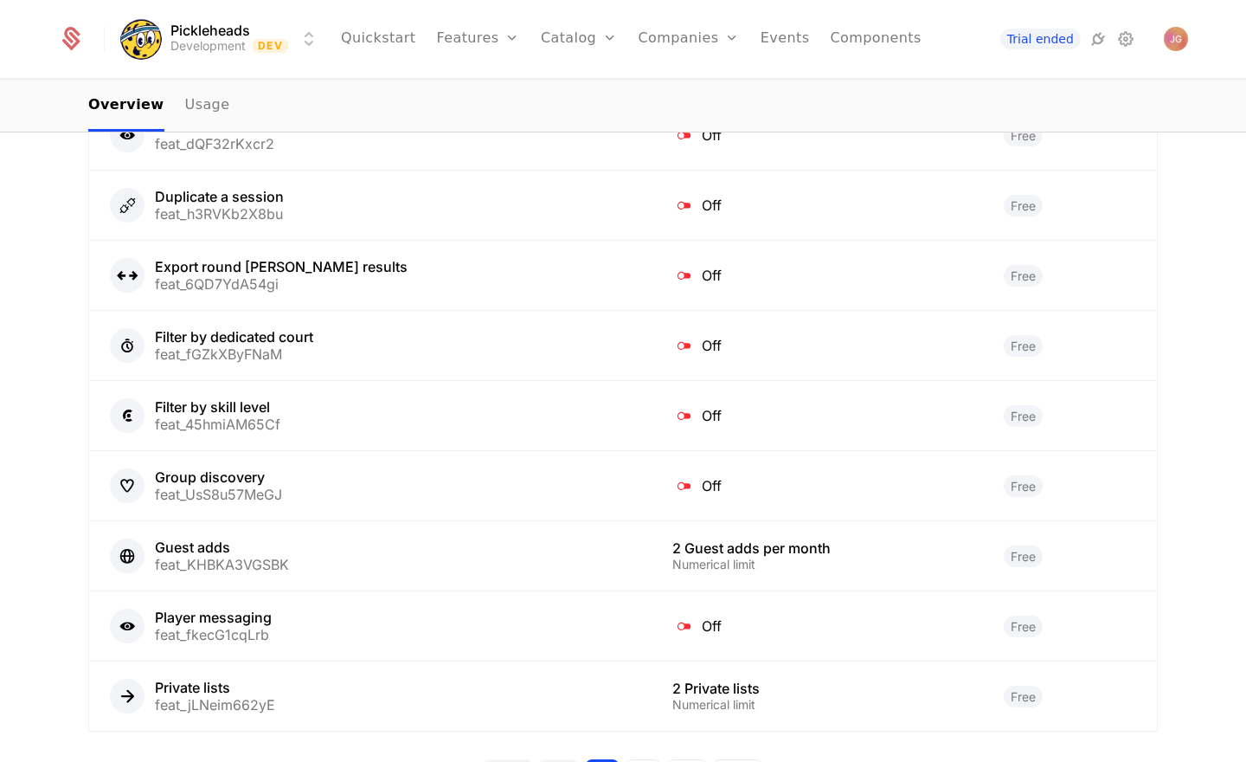
scroll to position [744, 0]
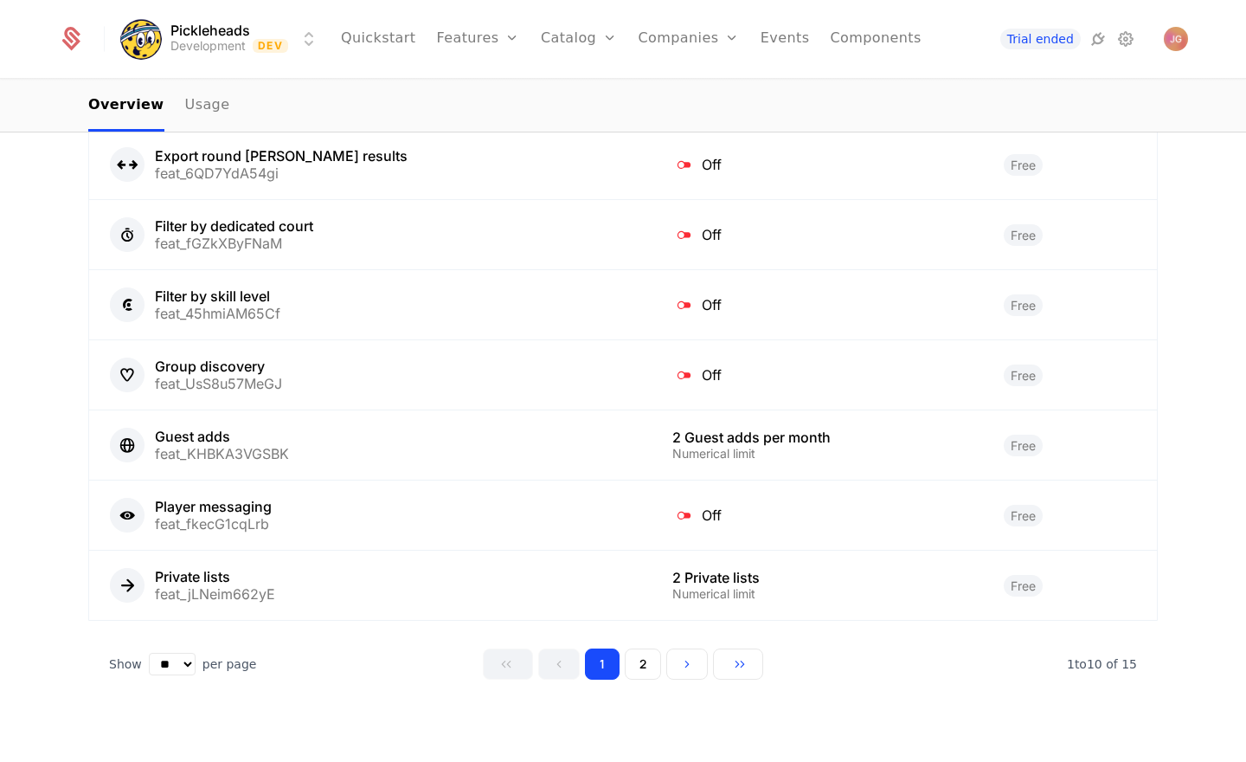
click at [649, 664] on button "2" at bounding box center [643, 663] width 36 height 31
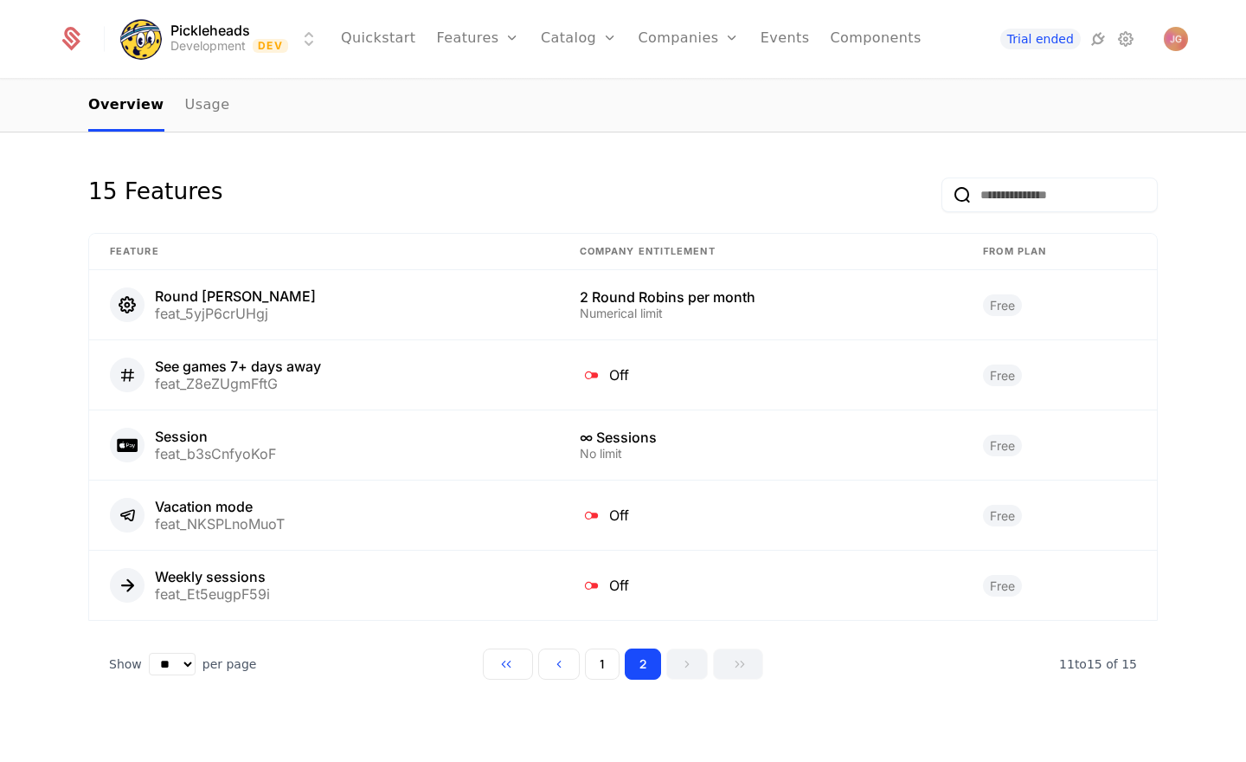
scroll to position [393, 0]
click at [202, 111] on link "Usage" at bounding box center [207, 105] width 45 height 51
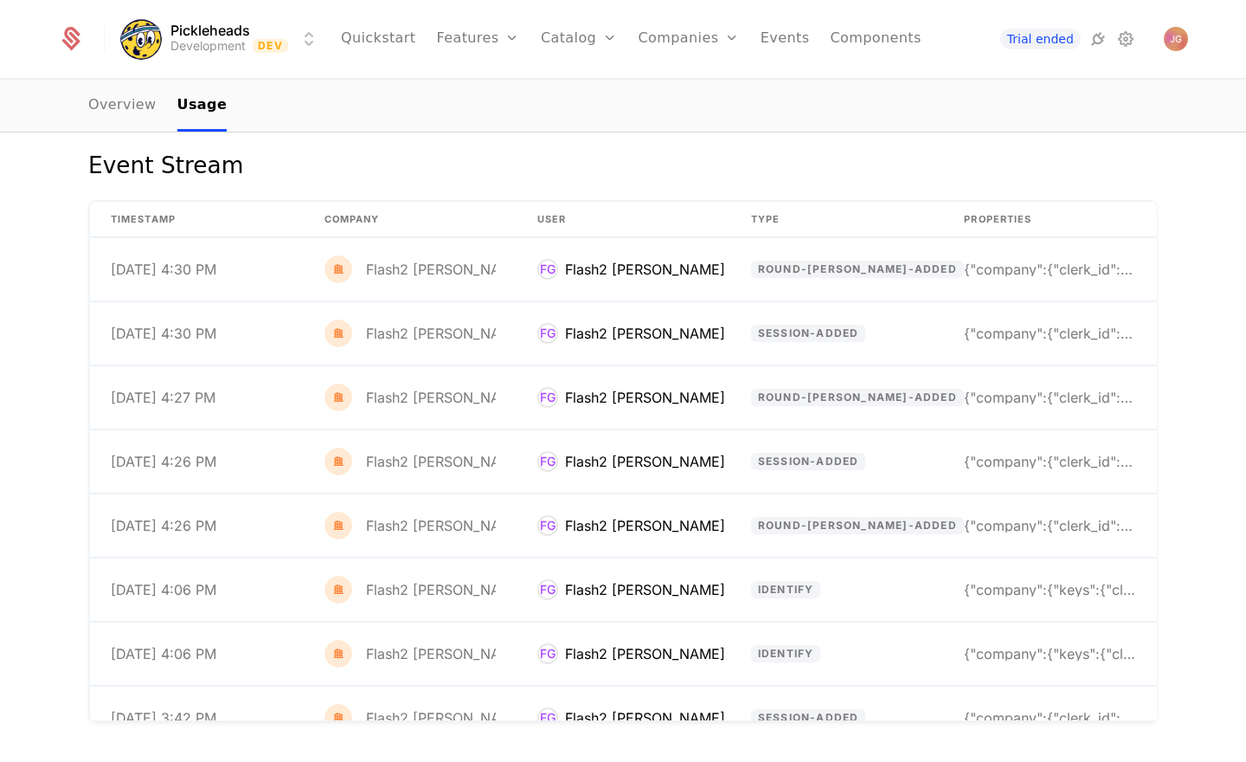
click at [126, 106] on link "Overview" at bounding box center [122, 105] width 68 height 51
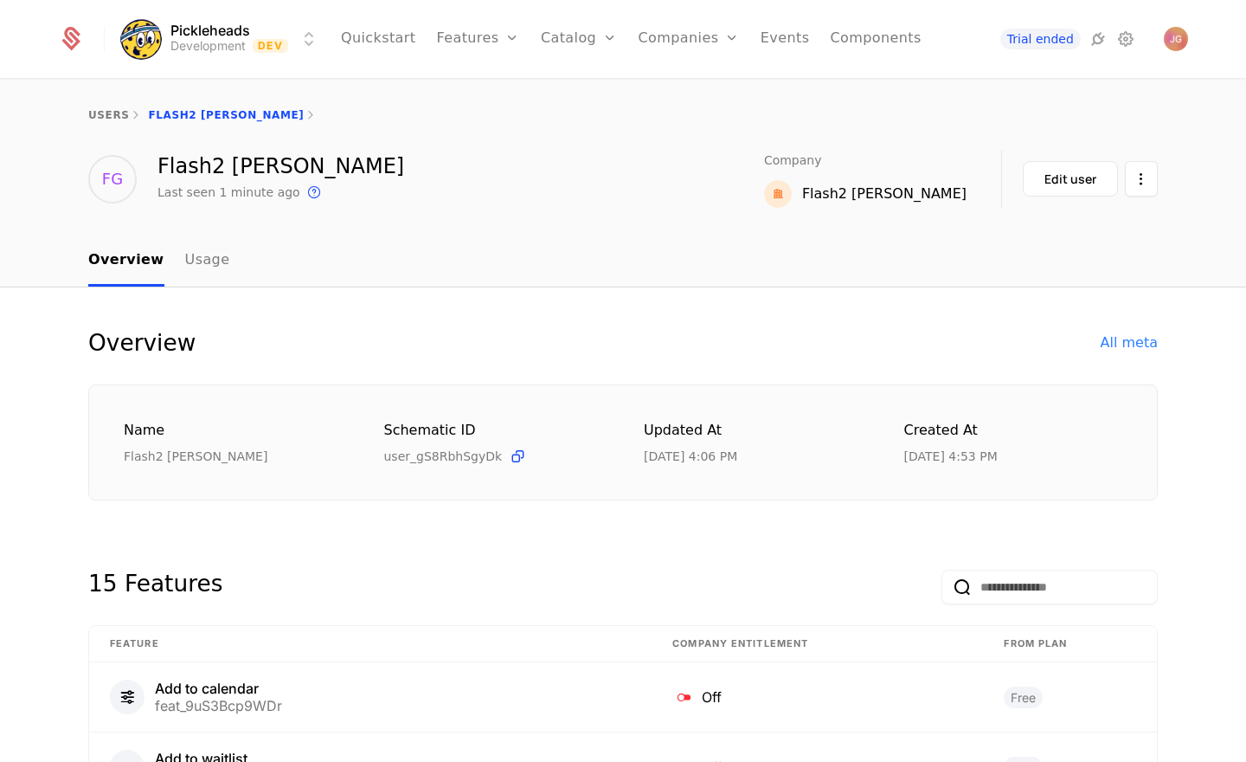
click at [927, 200] on div "Flash2 [PERSON_NAME]" at bounding box center [884, 194] width 164 height 21
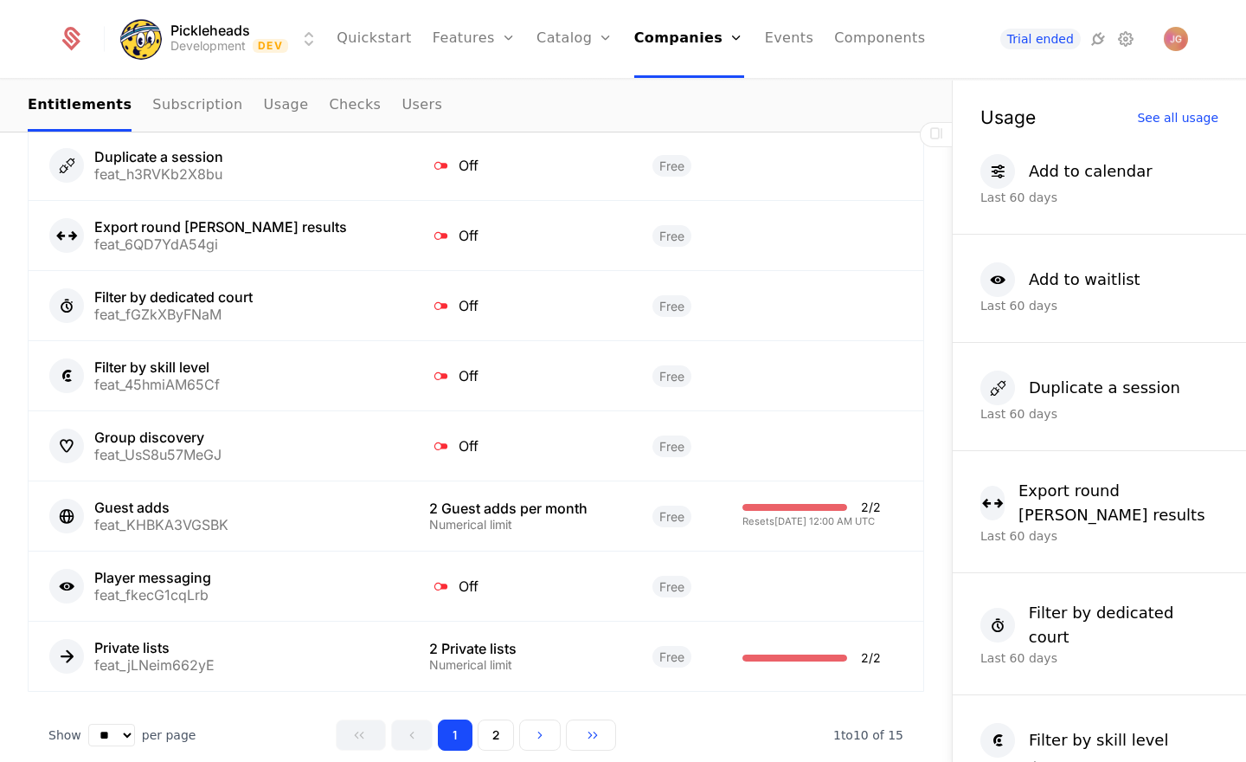
scroll to position [1420, 0]
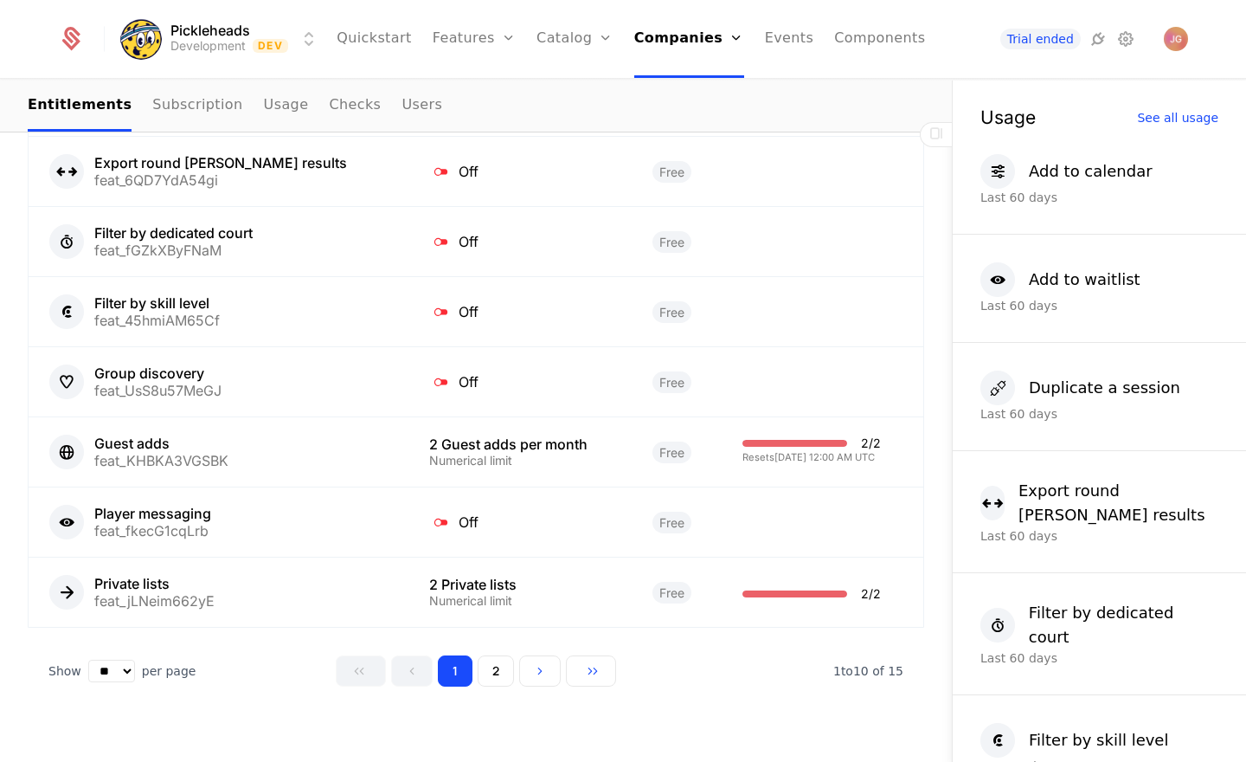
click at [498, 655] on button "2" at bounding box center [496, 670] width 36 height 31
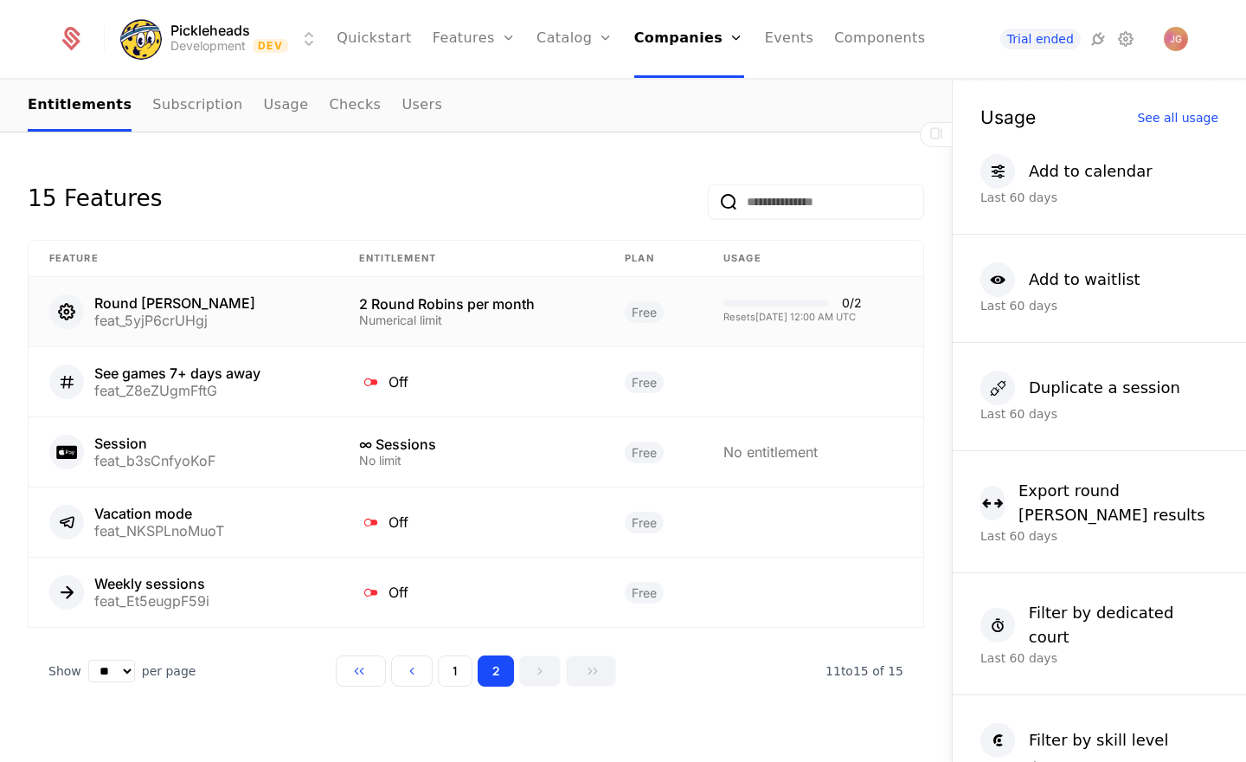
click at [139, 296] on div "Round [PERSON_NAME]" at bounding box center [174, 303] width 161 height 14
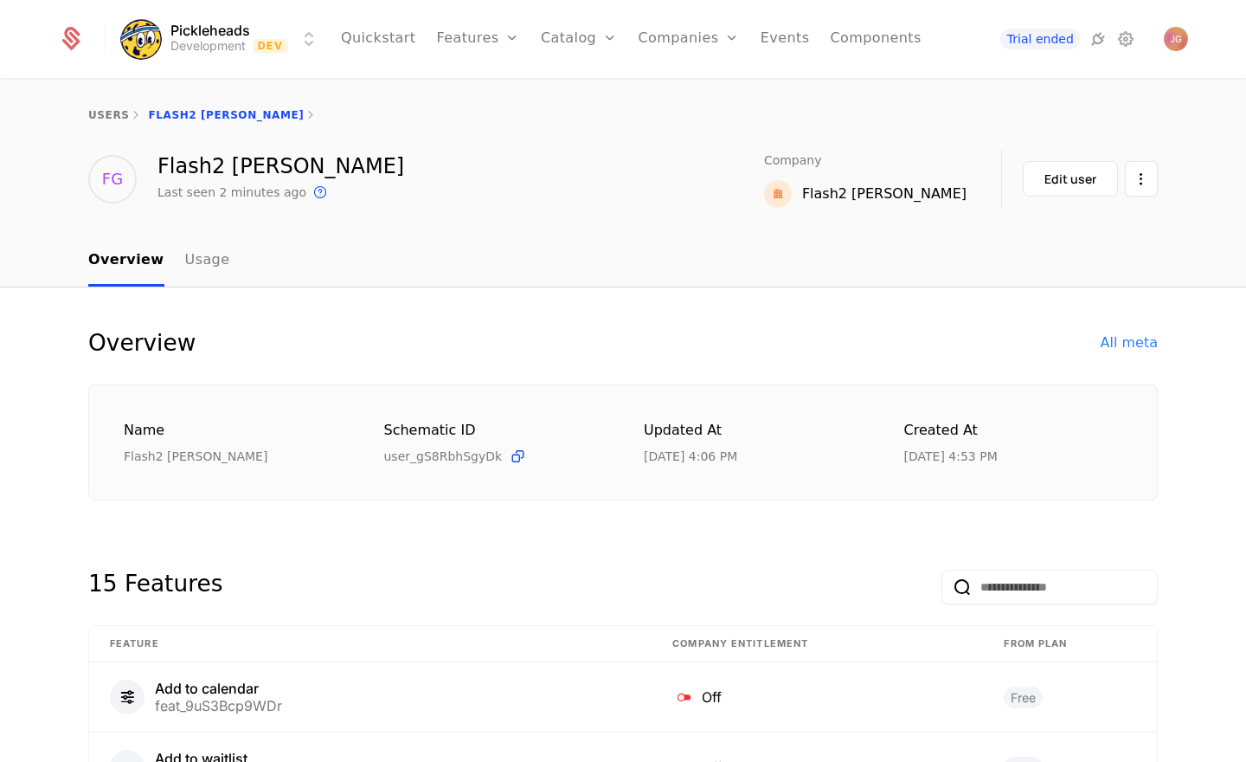
click at [185, 258] on link "Usage" at bounding box center [207, 260] width 45 height 51
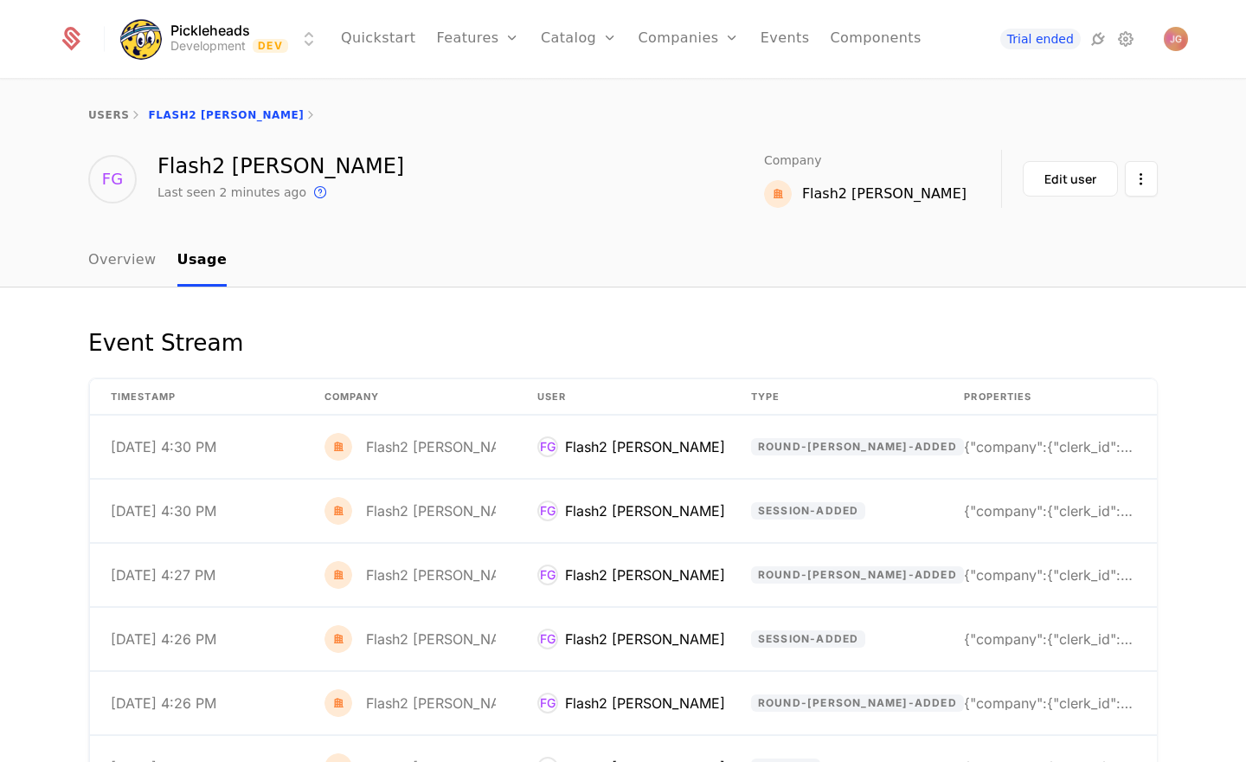
click at [491, 42] on link "Features" at bounding box center [477, 39] width 83 height 78
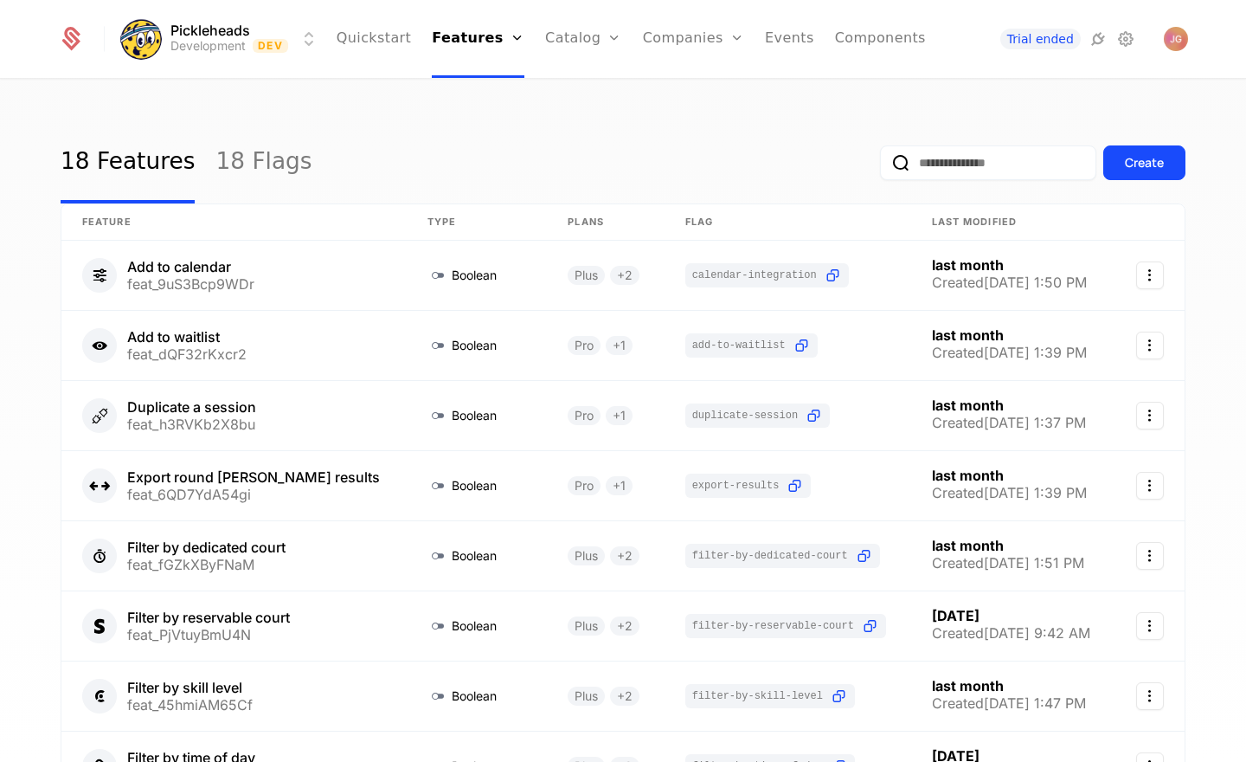
click at [486, 89] on link "Features" at bounding box center [493, 85] width 80 height 14
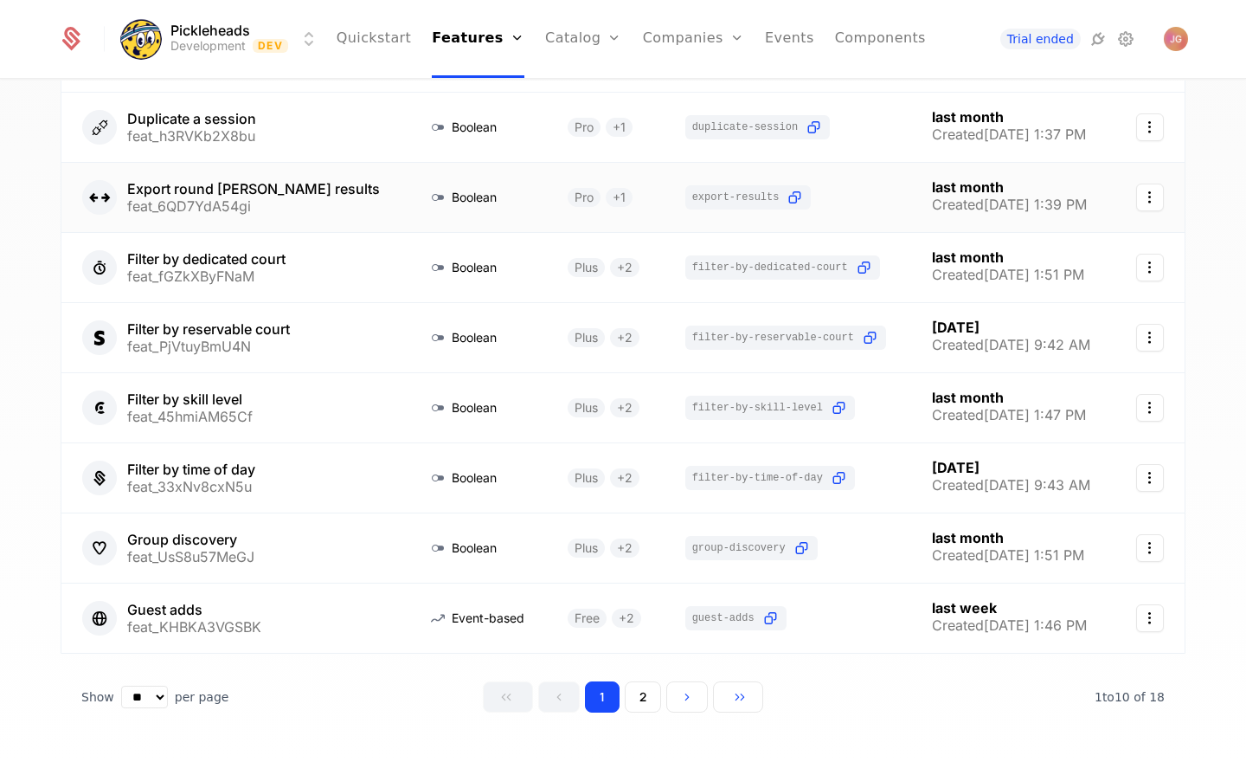
scroll to position [325, 0]
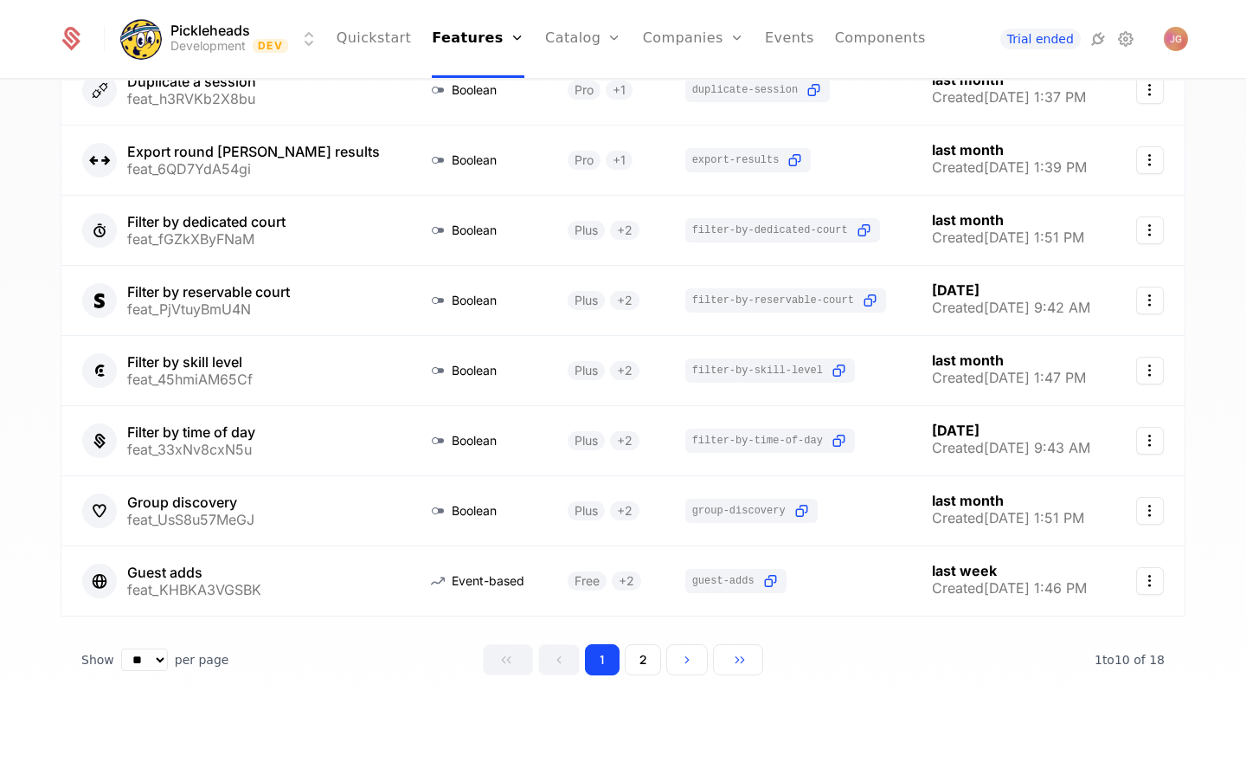
click at [645, 665] on button "2" at bounding box center [643, 659] width 36 height 31
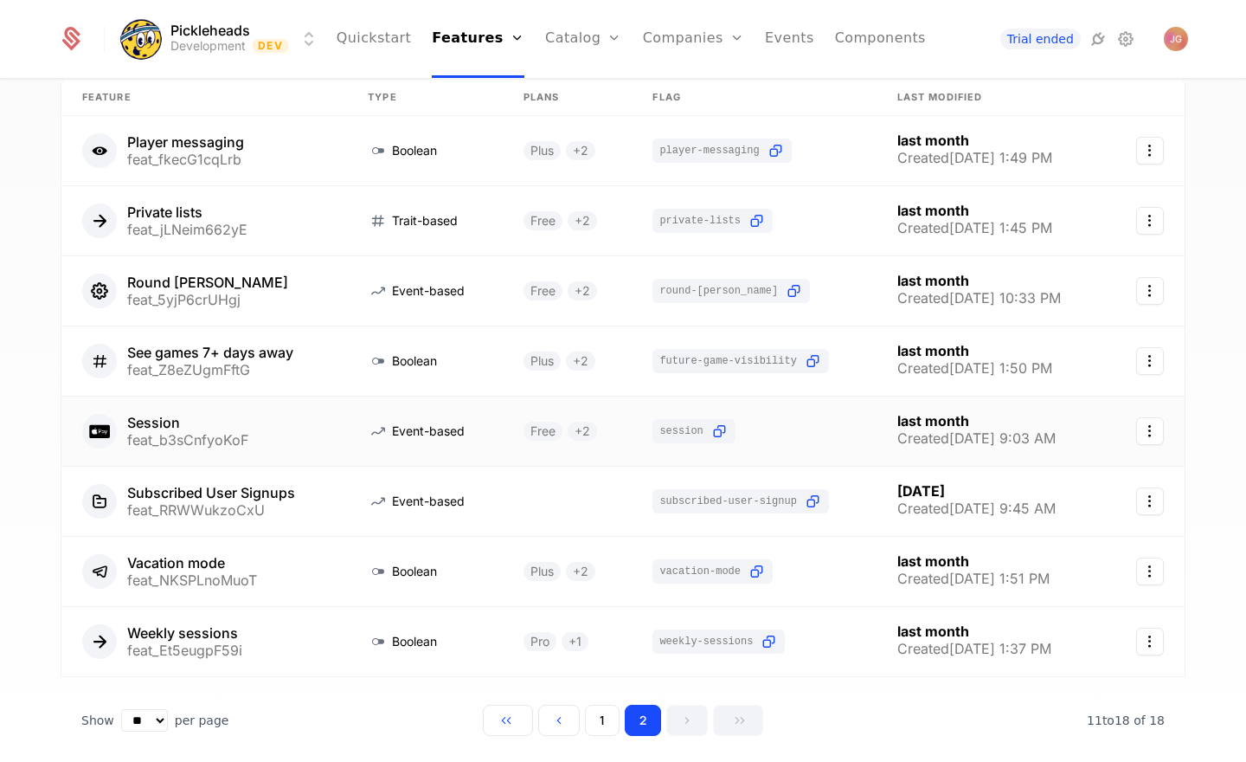
scroll to position [124, 0]
click at [309, 298] on link at bounding box center [204, 291] width 286 height 69
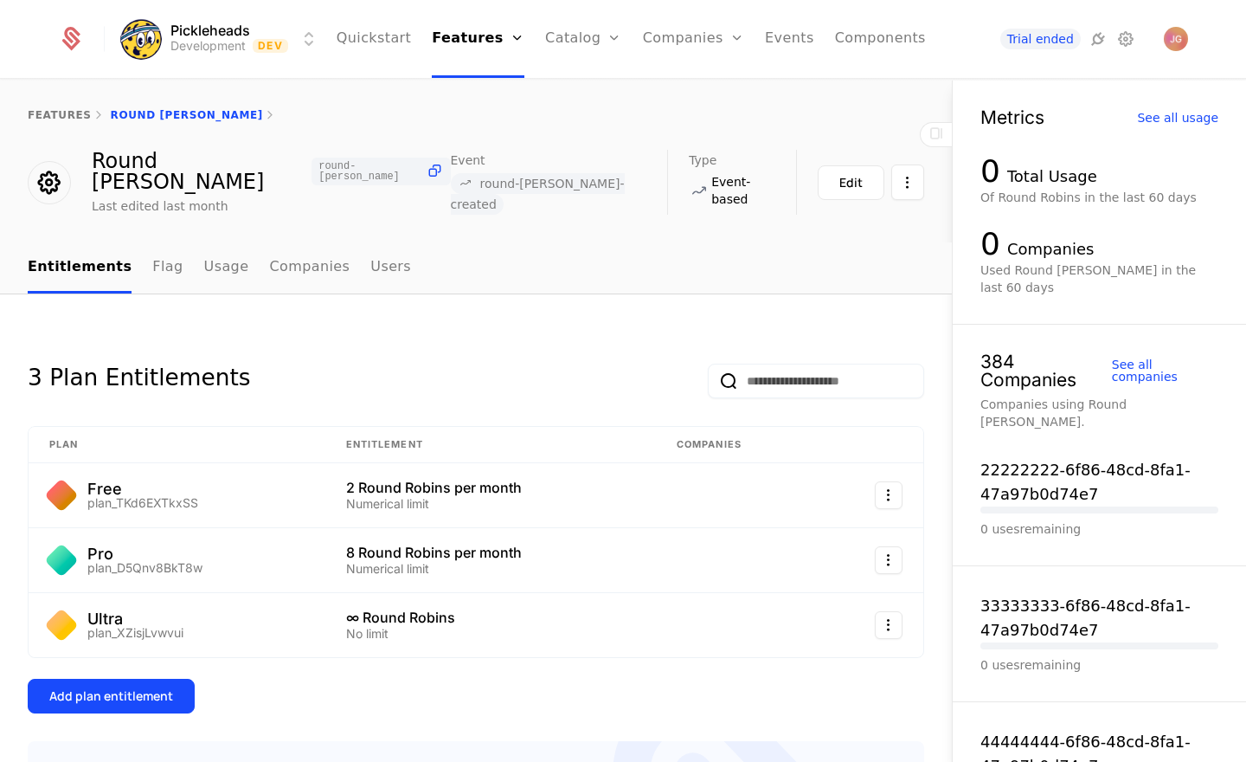
click at [217, 247] on link "Usage" at bounding box center [226, 267] width 45 height 51
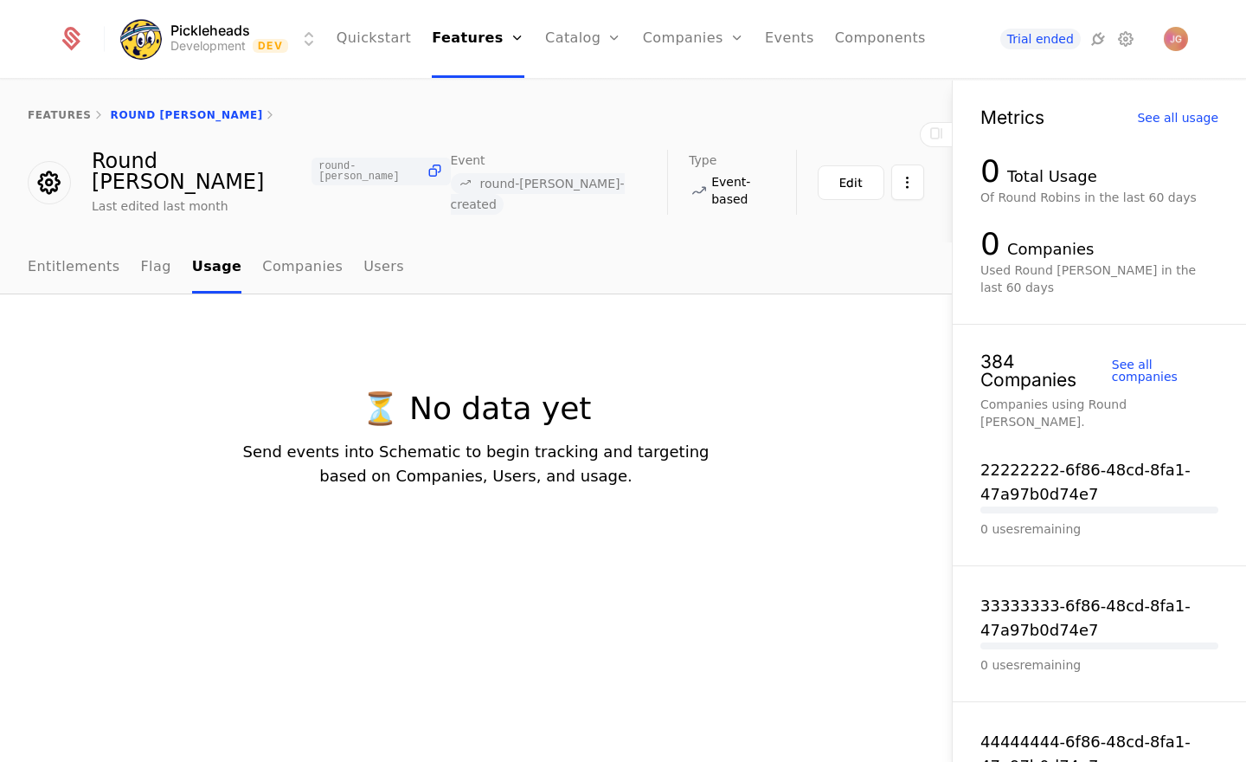
click at [147, 242] on link "Flag" at bounding box center [156, 267] width 30 height 51
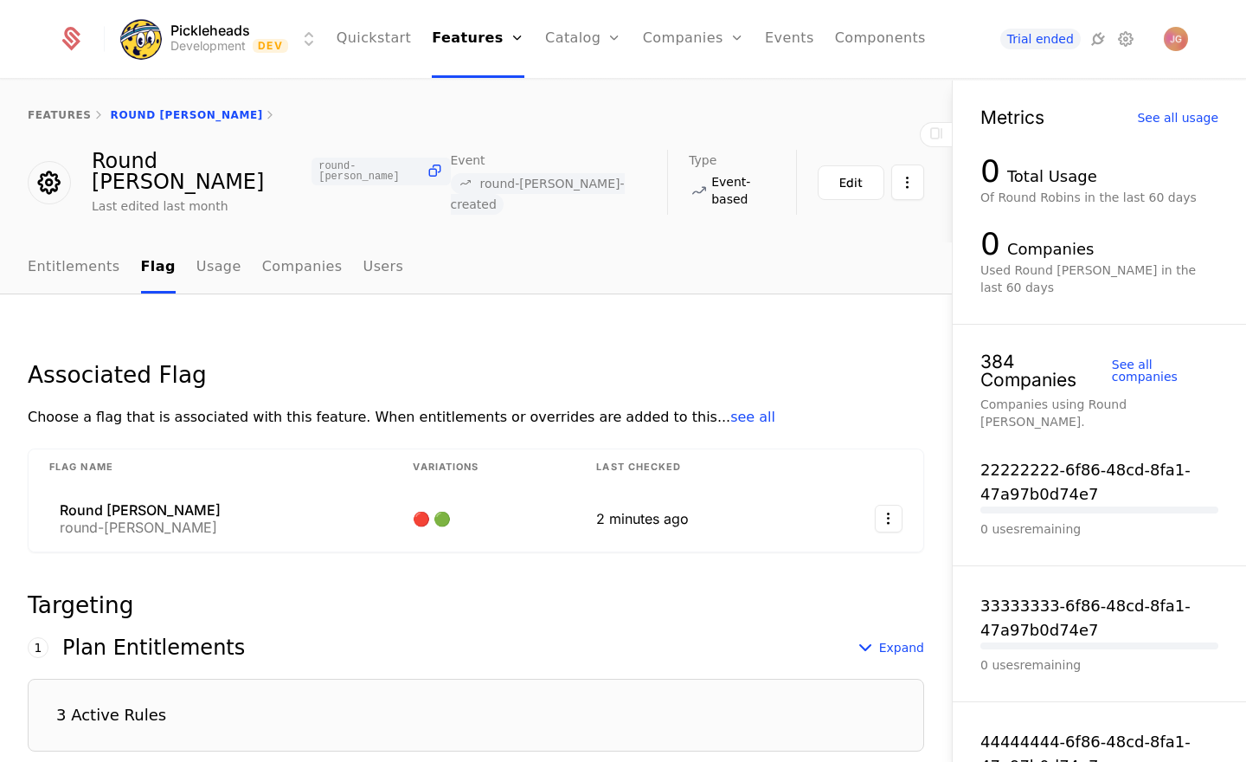
click at [85, 242] on link "Entitlements" at bounding box center [74, 267] width 93 height 51
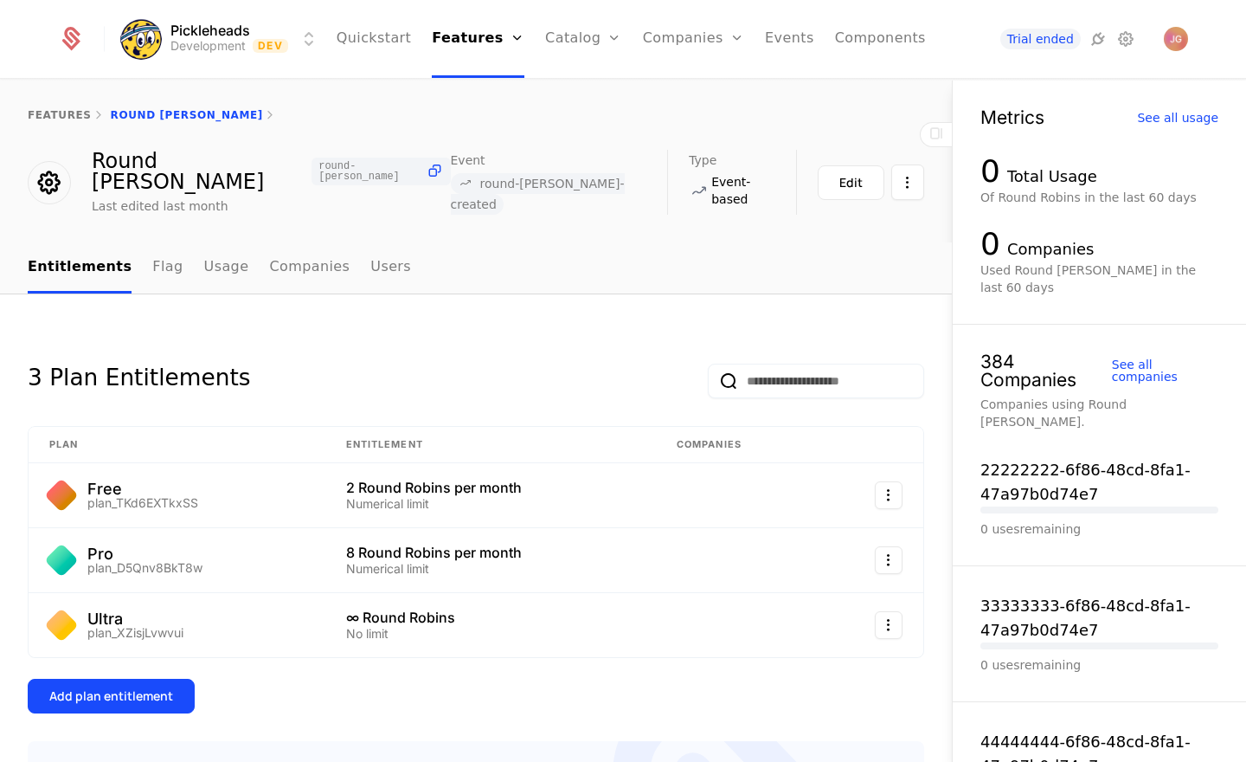
click at [473, 184] on icon at bounding box center [466, 183] width 16 height 16
click at [533, 186] on span "round-[PERSON_NAME]-created" at bounding box center [538, 194] width 174 height 35
click at [569, 190] on span "round-[PERSON_NAME]-created" at bounding box center [538, 194] width 174 height 35
click at [603, 189] on span "round-[PERSON_NAME]-created" at bounding box center [538, 194] width 174 height 35
click at [860, 174] on div "Edit" at bounding box center [851, 182] width 23 height 17
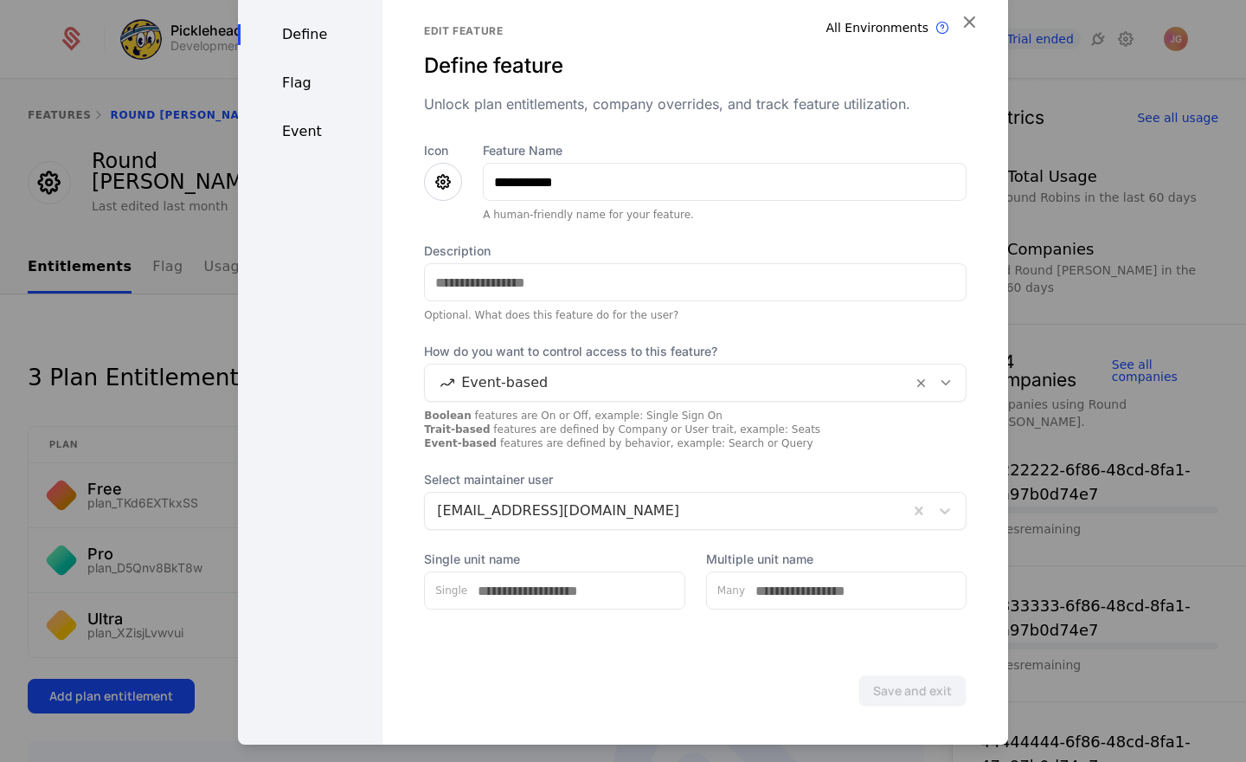
click at [303, 76] on div "Flag" at bounding box center [310, 83] width 145 height 21
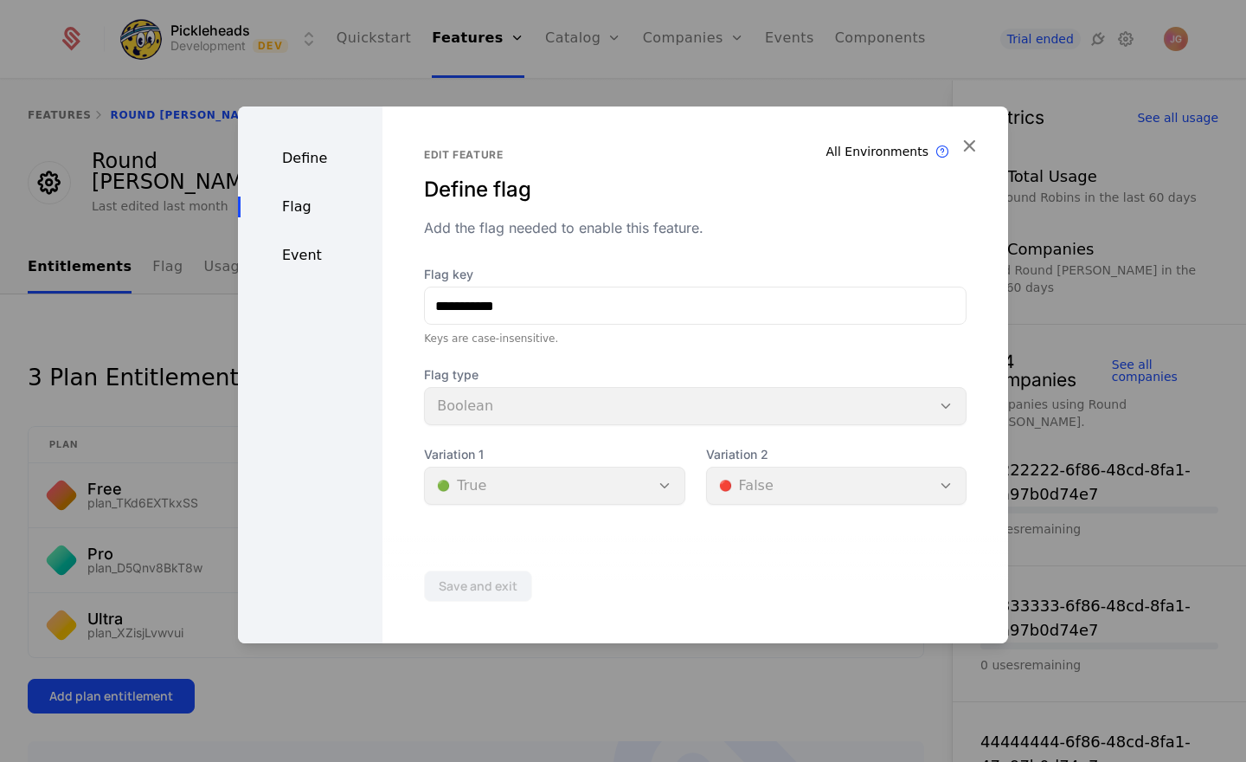
click at [314, 256] on div "Event" at bounding box center [310, 255] width 145 height 21
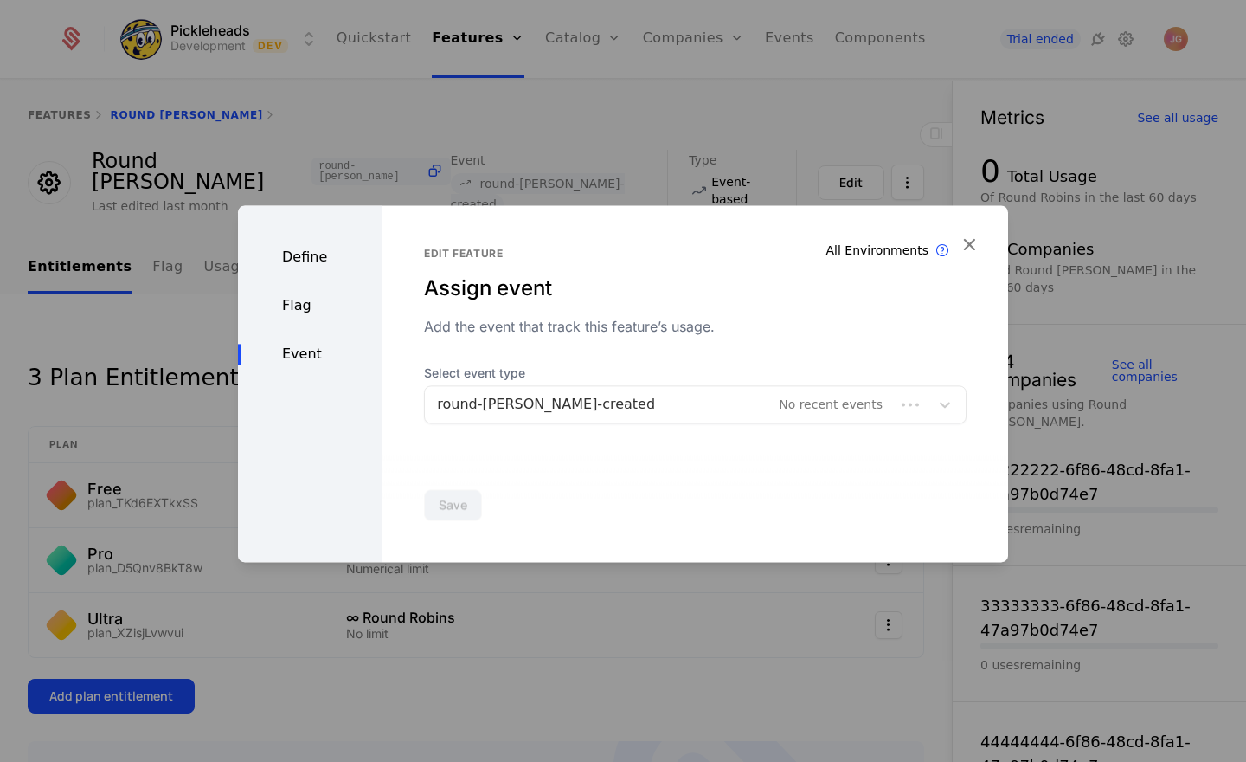
click at [550, 410] on div at bounding box center [660, 404] width 446 height 24
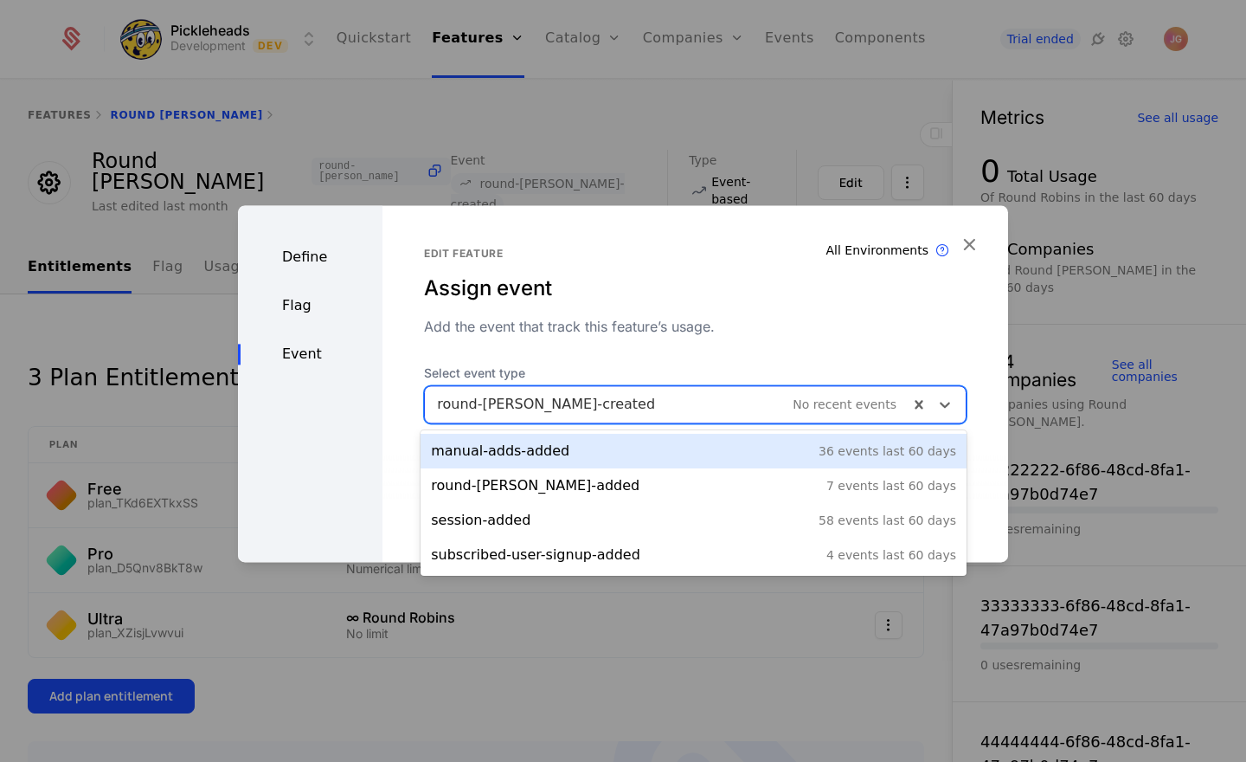
click at [550, 410] on div at bounding box center [667, 404] width 460 height 24
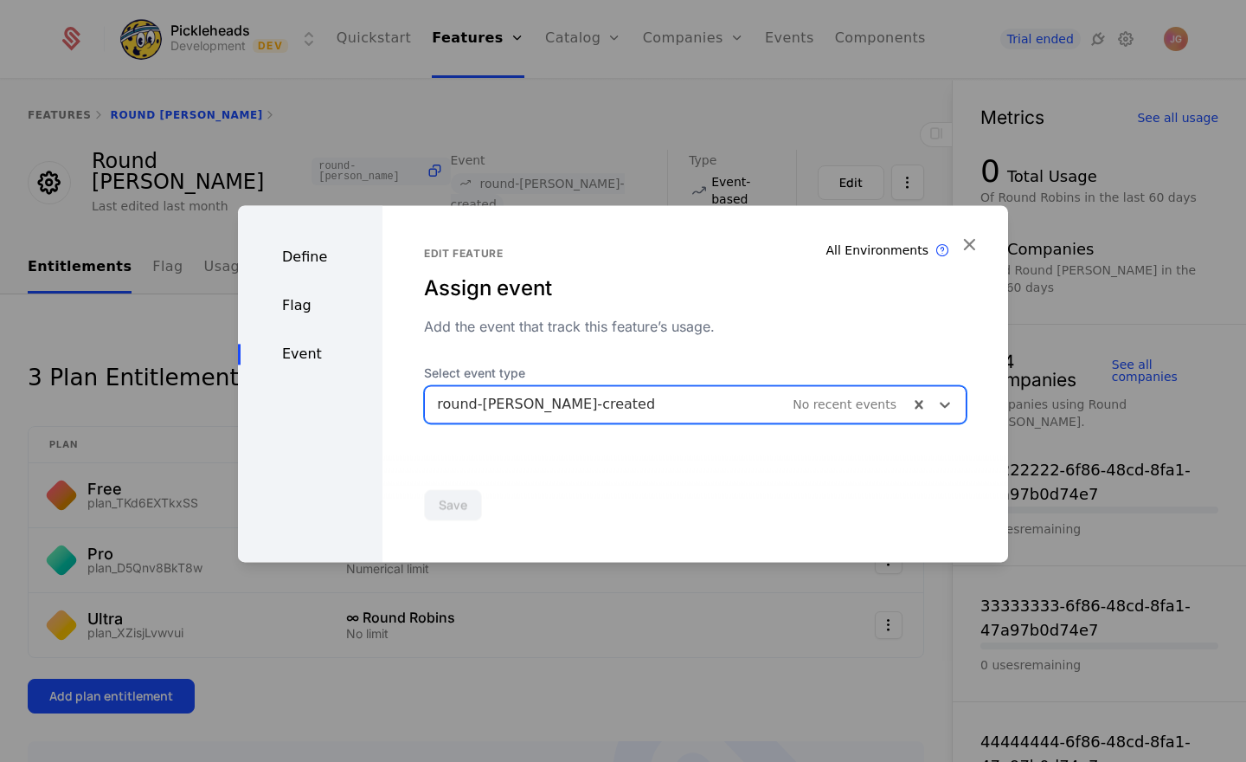
click at [541, 409] on div at bounding box center [667, 404] width 460 height 24
click at [533, 403] on div at bounding box center [667, 404] width 460 height 24
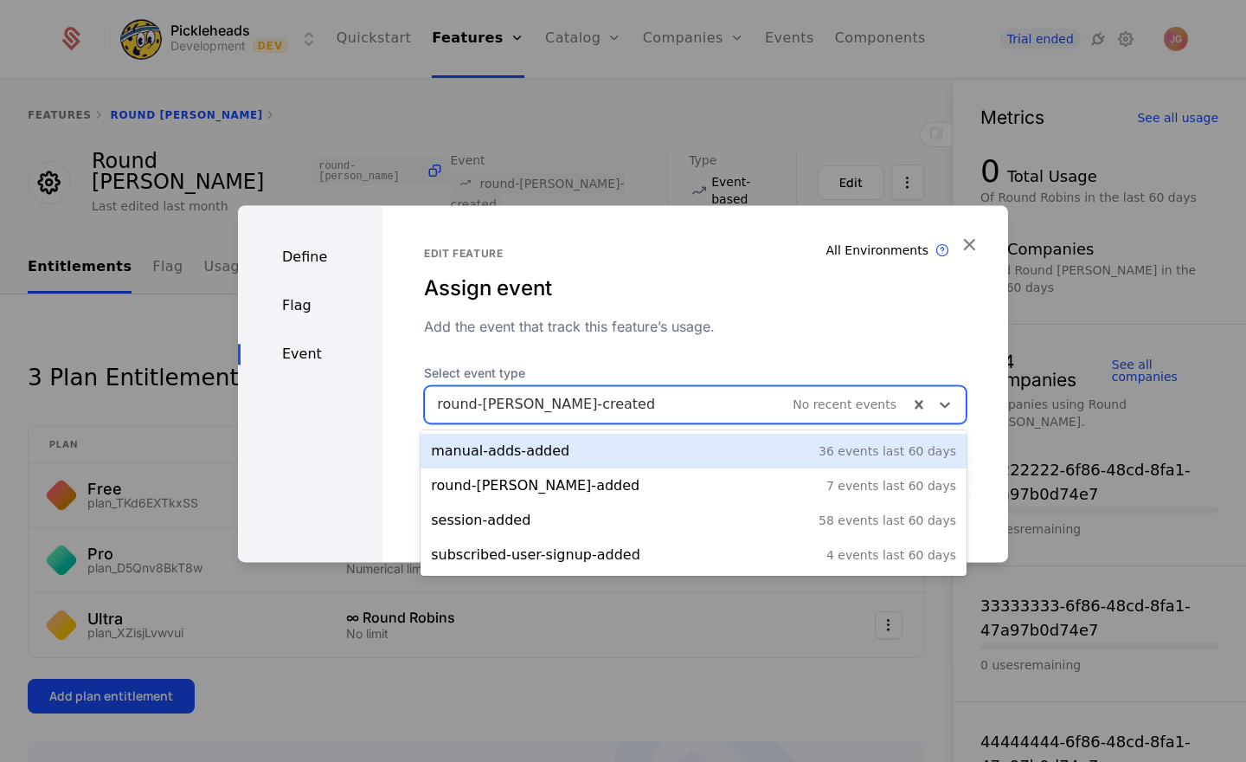
click at [518, 403] on div at bounding box center [667, 404] width 460 height 24
drag, startPoint x: 517, startPoint y: 403, endPoint x: 648, endPoint y: 405, distance: 131.6
click at [648, 405] on div at bounding box center [667, 404] width 460 height 24
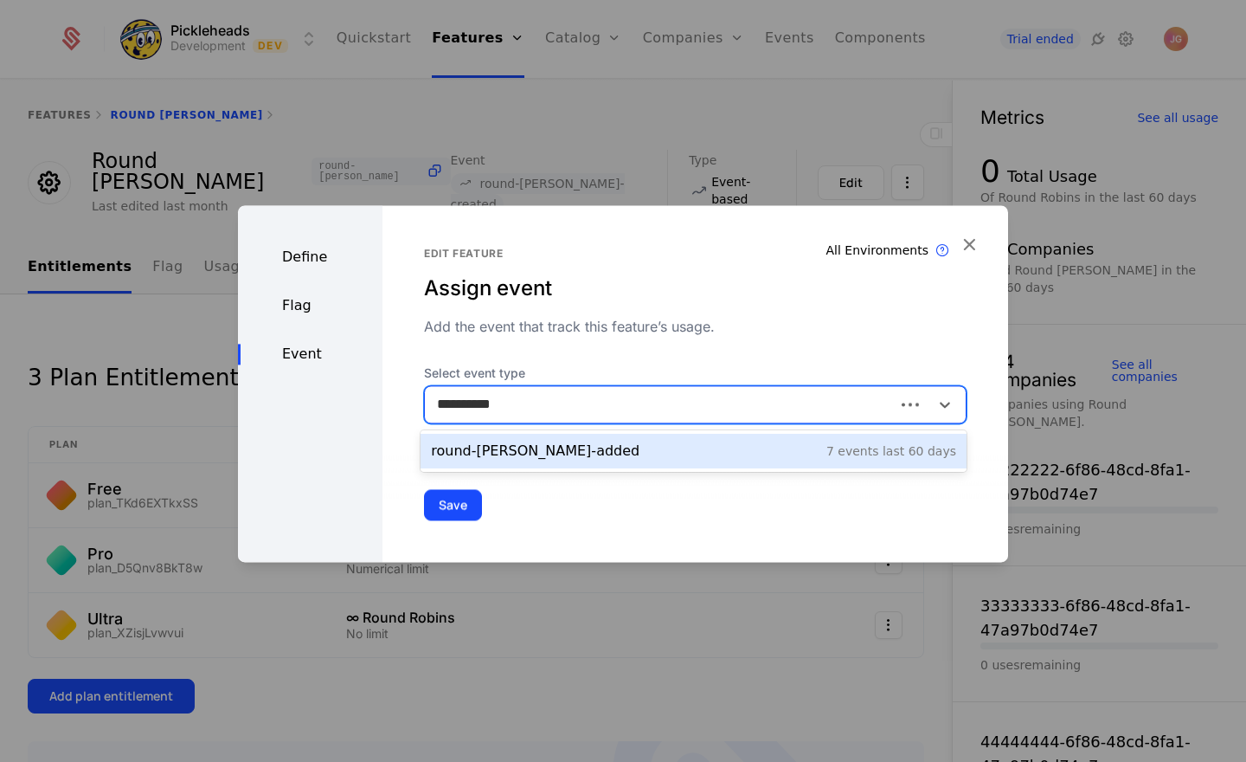
type input "**********"
click at [561, 457] on div "round-robin-added 7 events last 60 days" at bounding box center [693, 451] width 525 height 21
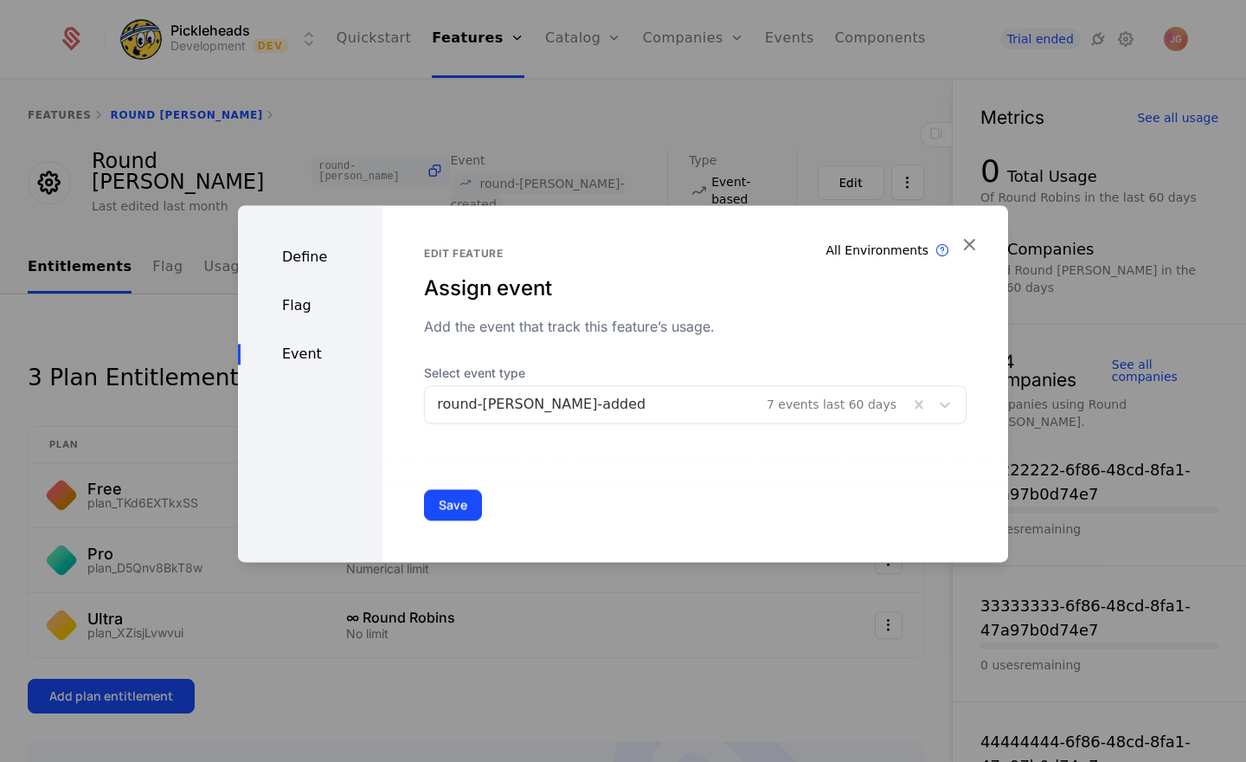
click at [462, 499] on button "Save" at bounding box center [453, 504] width 58 height 31
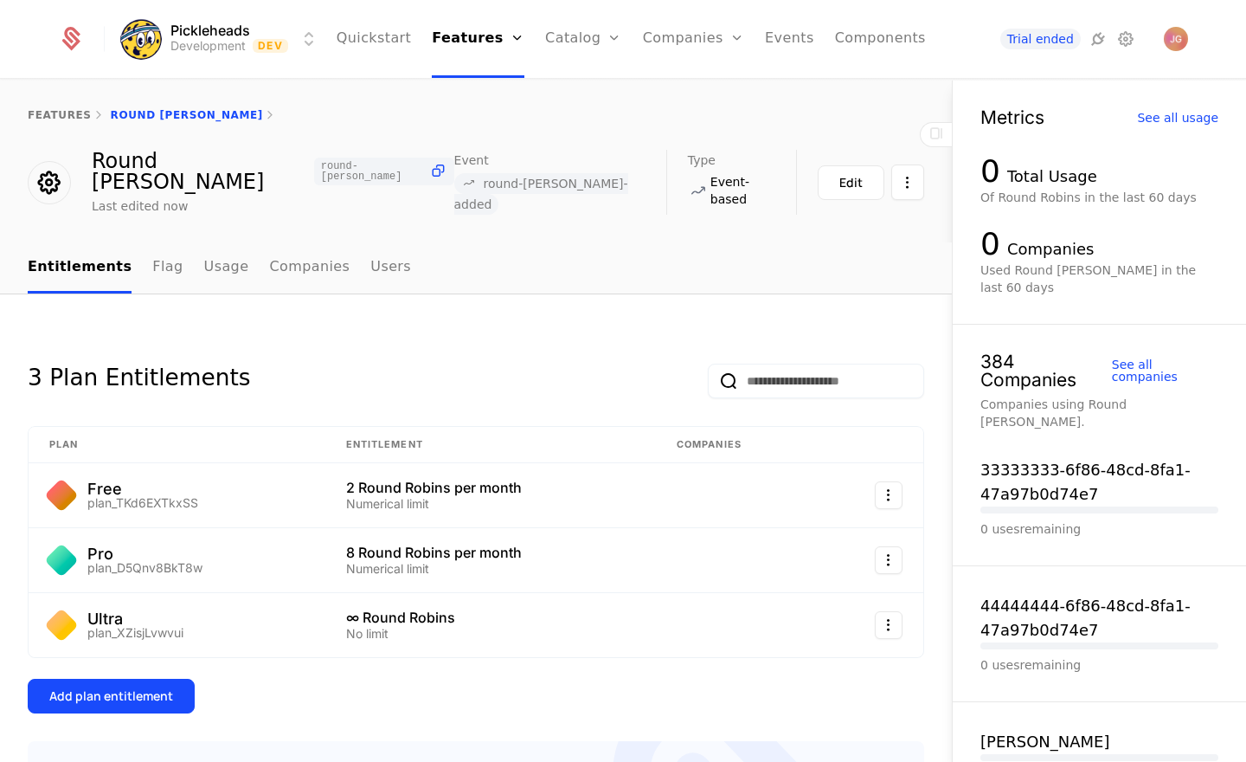
click at [313, 37] on html "Pickleheads Development Dev Quickstart Features Features Flags Catalog Plans Ad…" at bounding box center [623, 381] width 1246 height 762
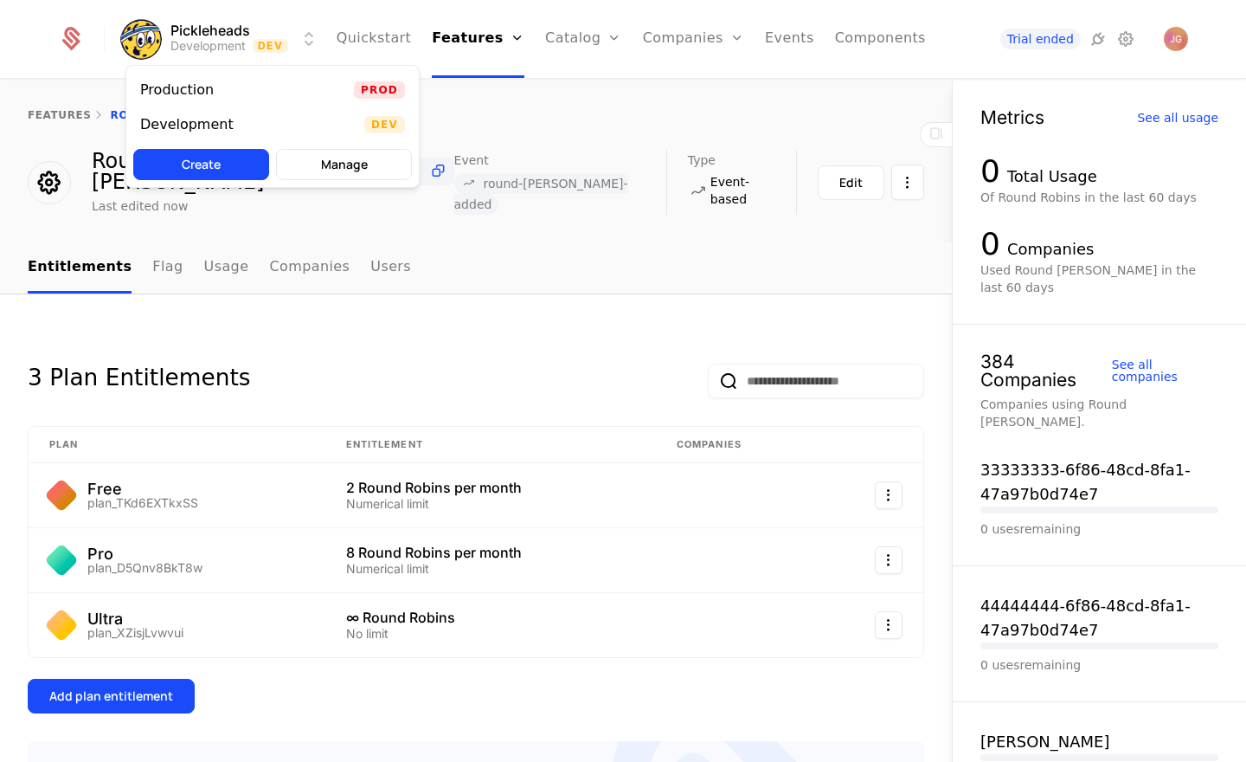
click at [278, 82] on div "Production Prod" at bounding box center [272, 90] width 293 height 35
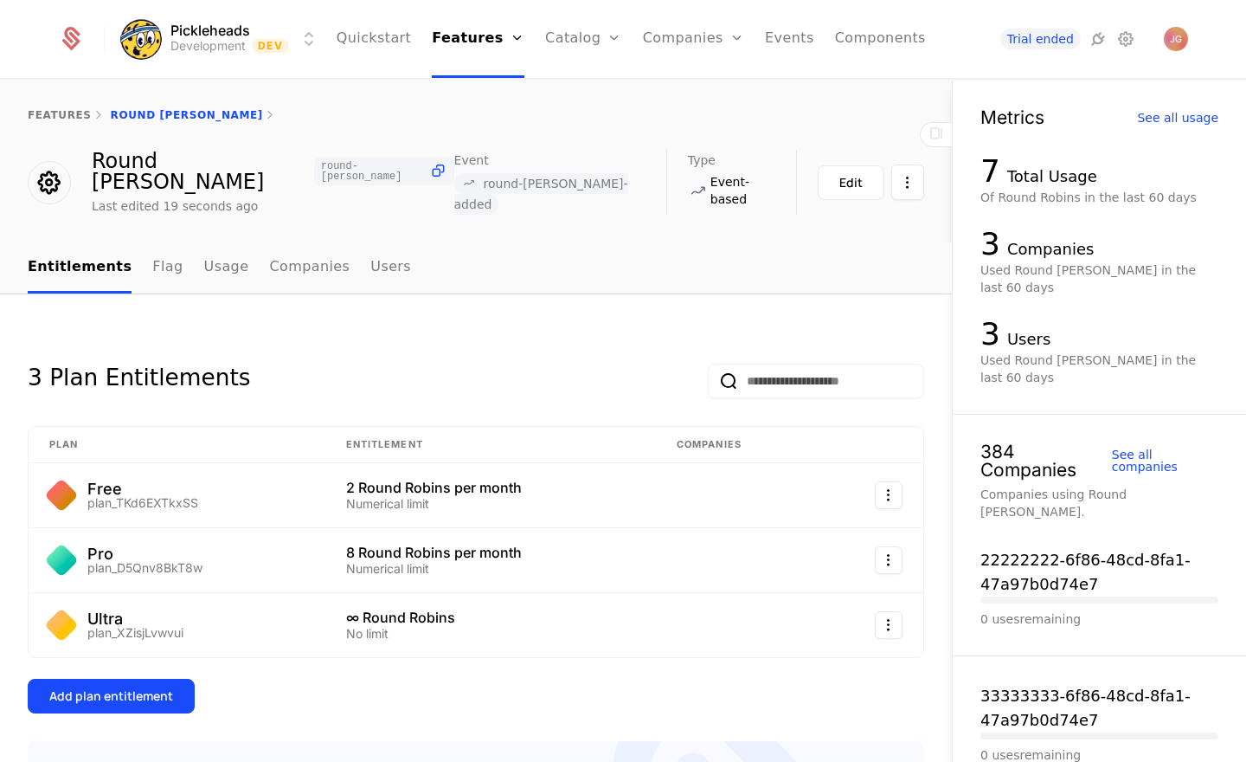
click at [694, 119] on link "Users" at bounding box center [704, 113] width 80 height 14
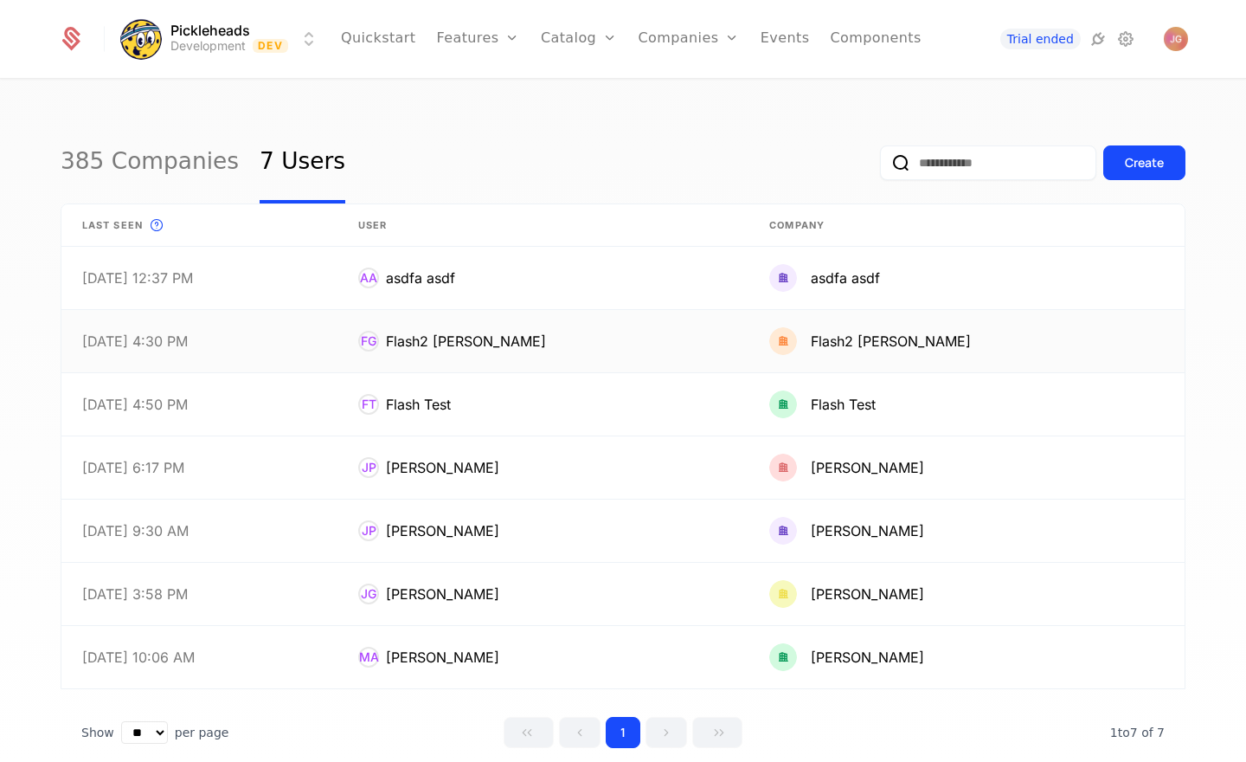
click at [537, 343] on link at bounding box center [543, 341] width 411 height 62
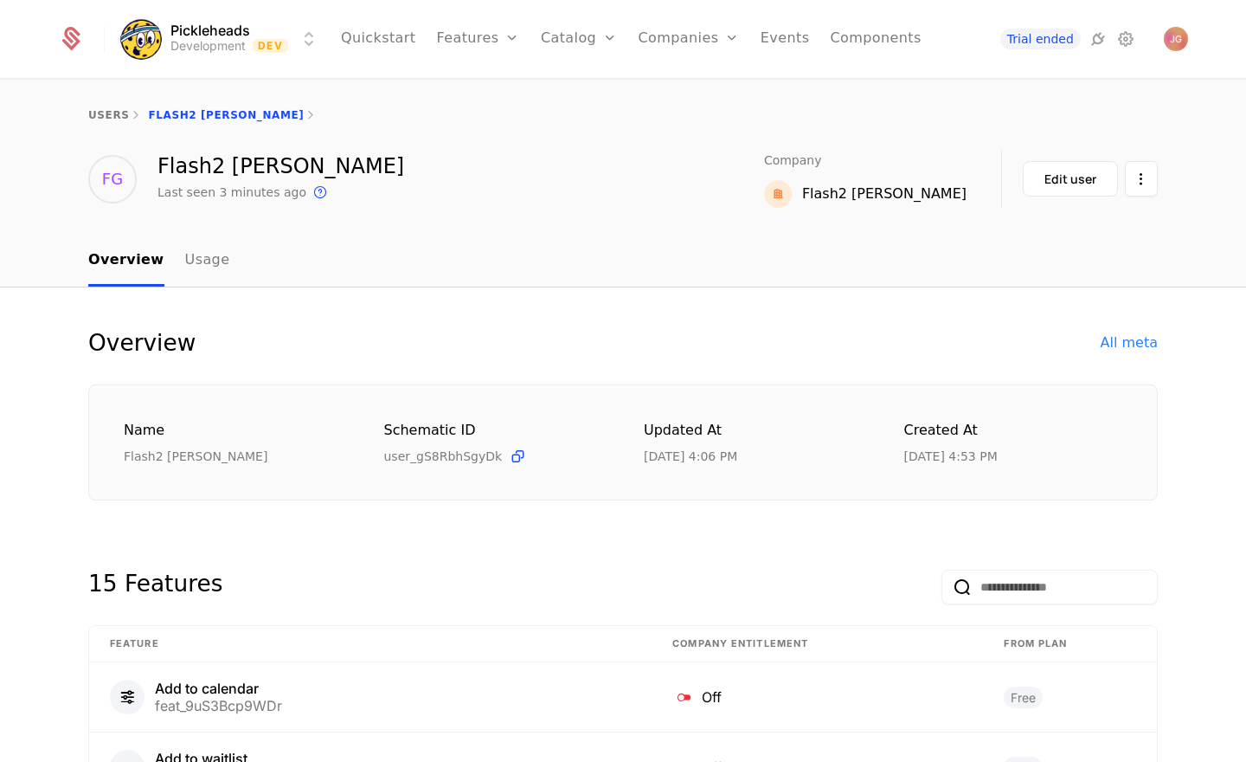
click at [918, 193] on div "Flash2 [PERSON_NAME]" at bounding box center [884, 194] width 164 height 21
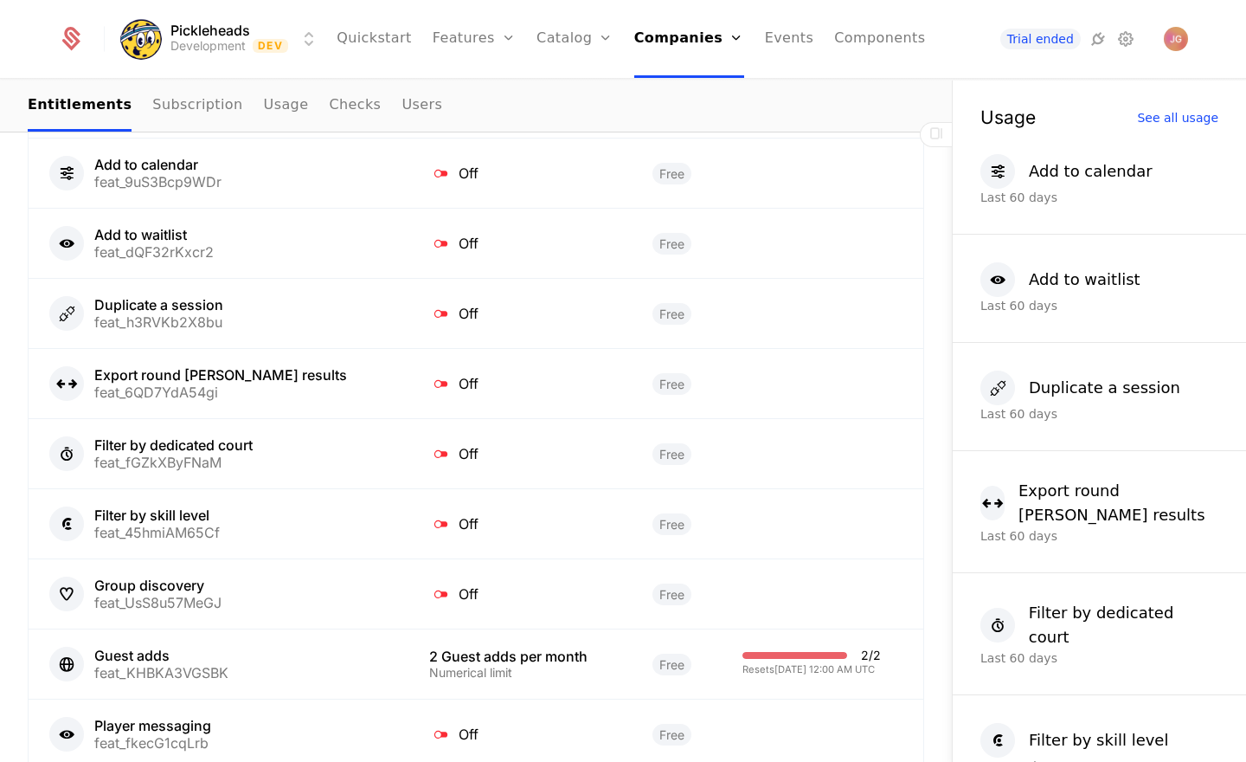
scroll to position [1420, 0]
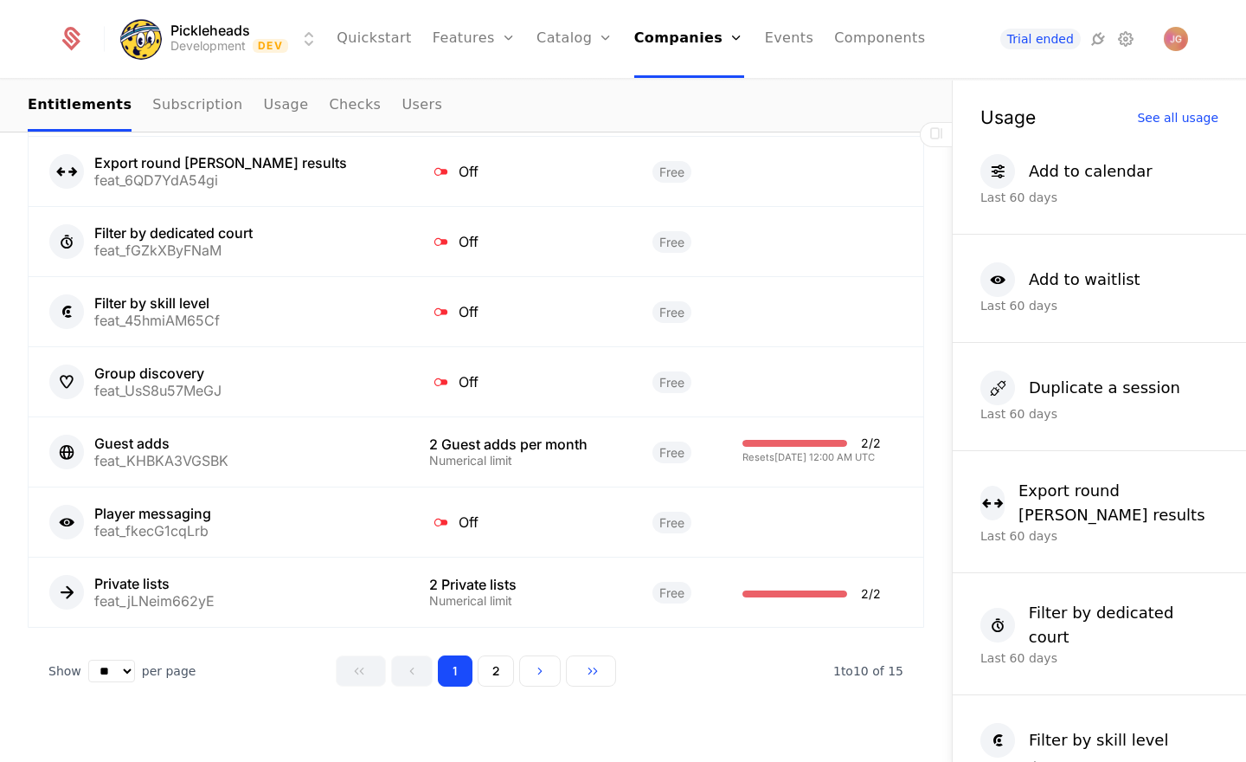
click at [505, 655] on button "2" at bounding box center [496, 670] width 36 height 31
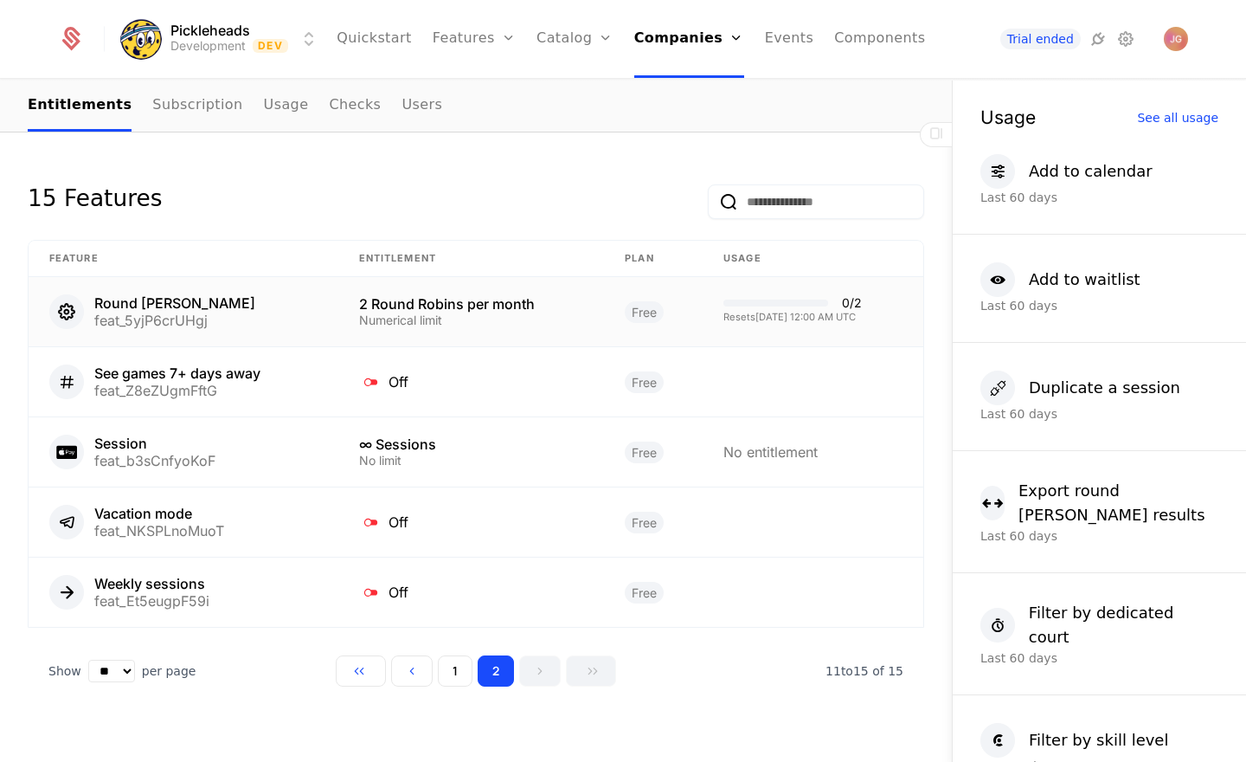
click at [758, 312] on div "Resets [DATE] 12:00 AM UTC" at bounding box center [793, 317] width 138 height 10
